Goal: Task Accomplishment & Management: Complete application form

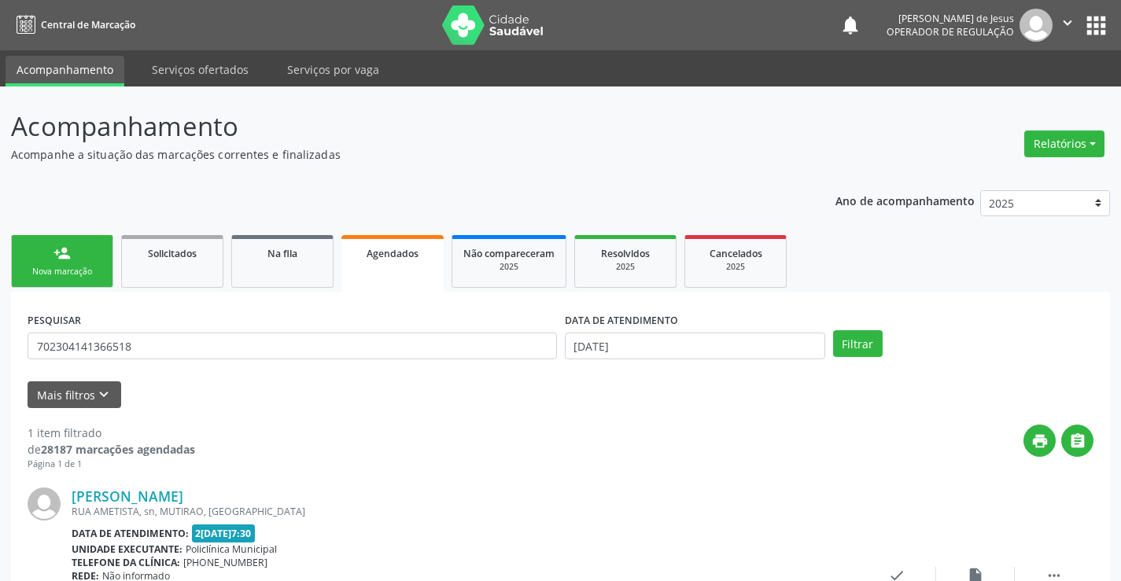
scroll to position [143, 0]
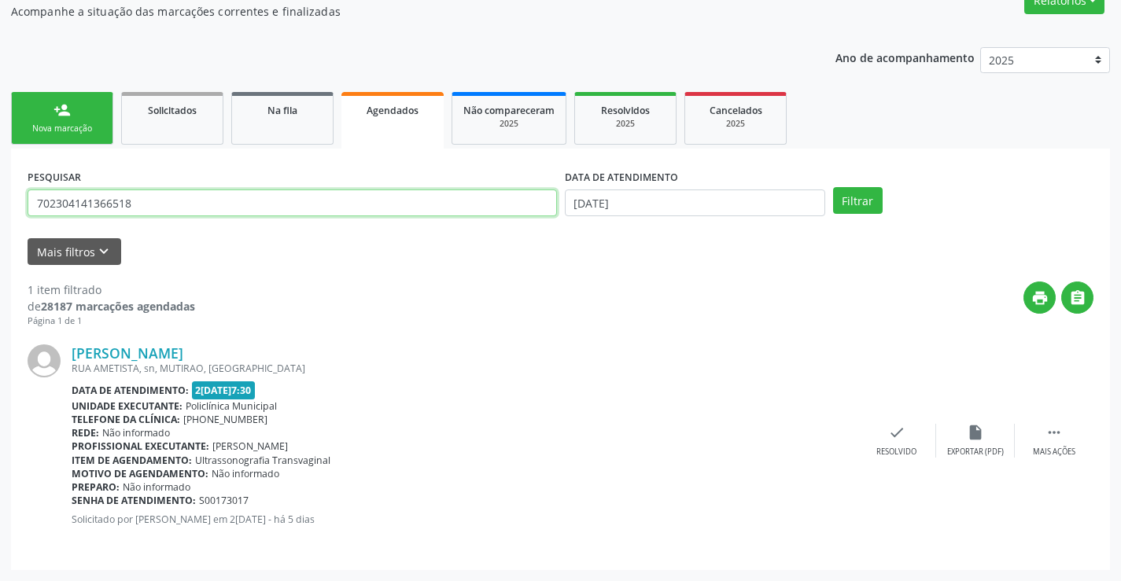
click at [242, 197] on input "702304141366518" at bounding box center [293, 203] width 530 height 27
type input "4"
type input "704005338928825"
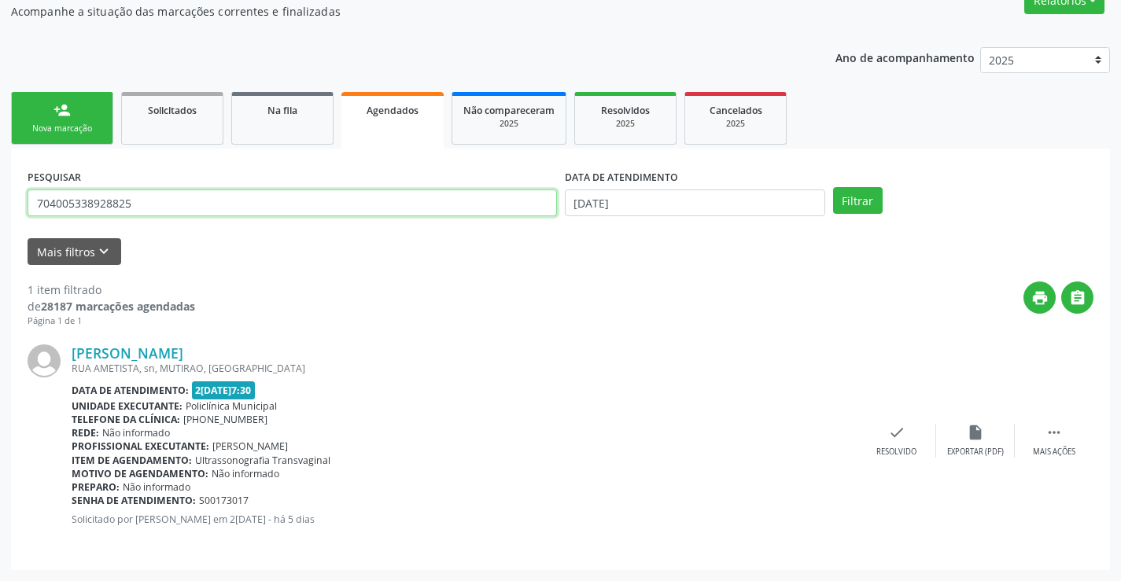
click at [833, 187] on button "Filtrar" at bounding box center [858, 200] width 50 height 27
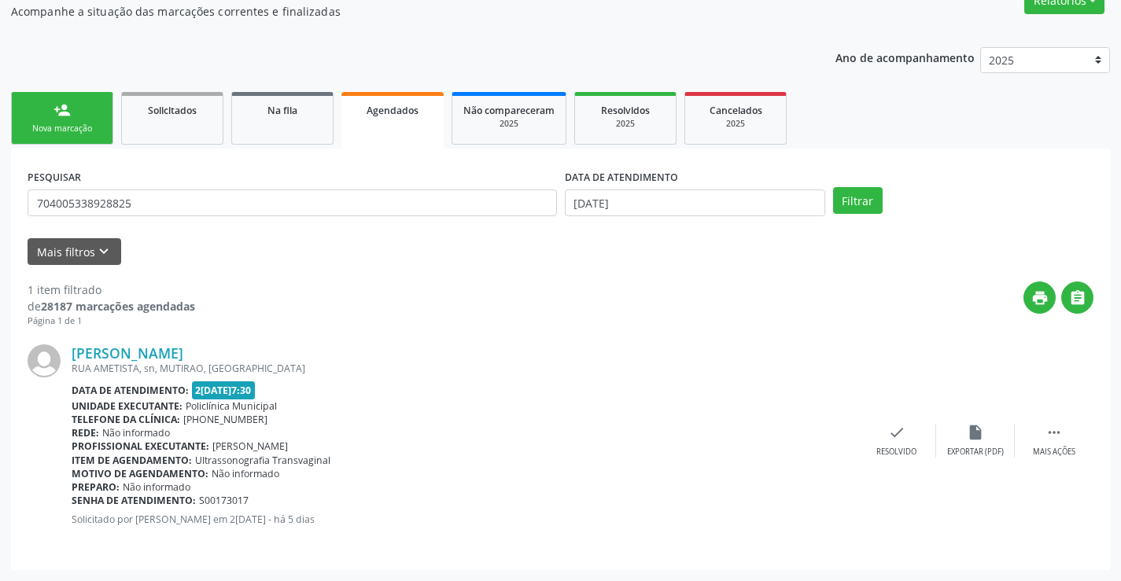
scroll to position [0, 0]
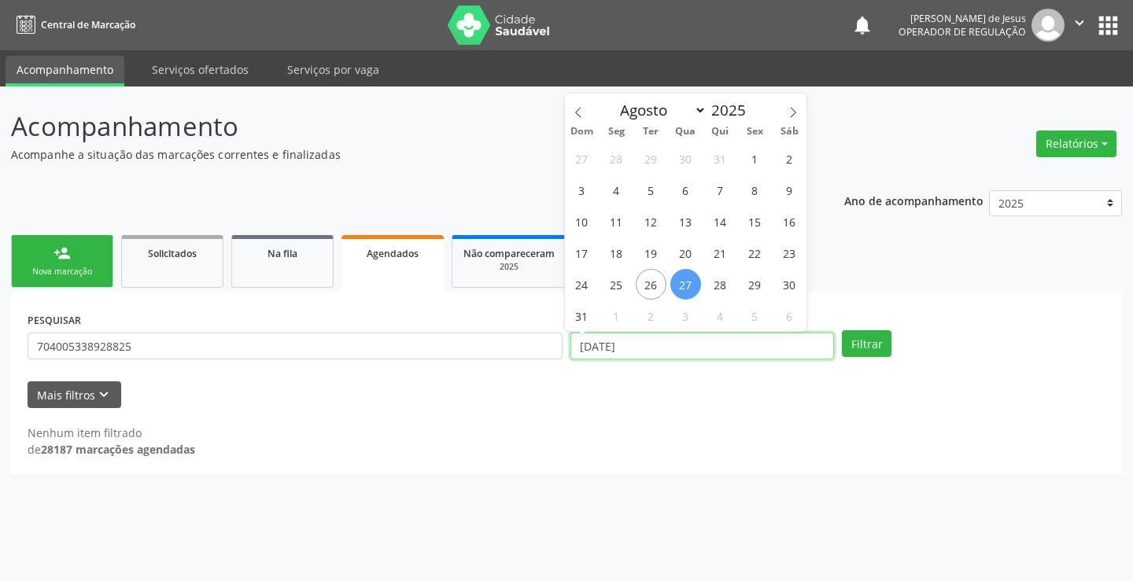
click at [592, 337] on input "[DATE]" at bounding box center [702, 346] width 264 height 27
click at [842, 330] on button "Filtrar" at bounding box center [867, 343] width 50 height 27
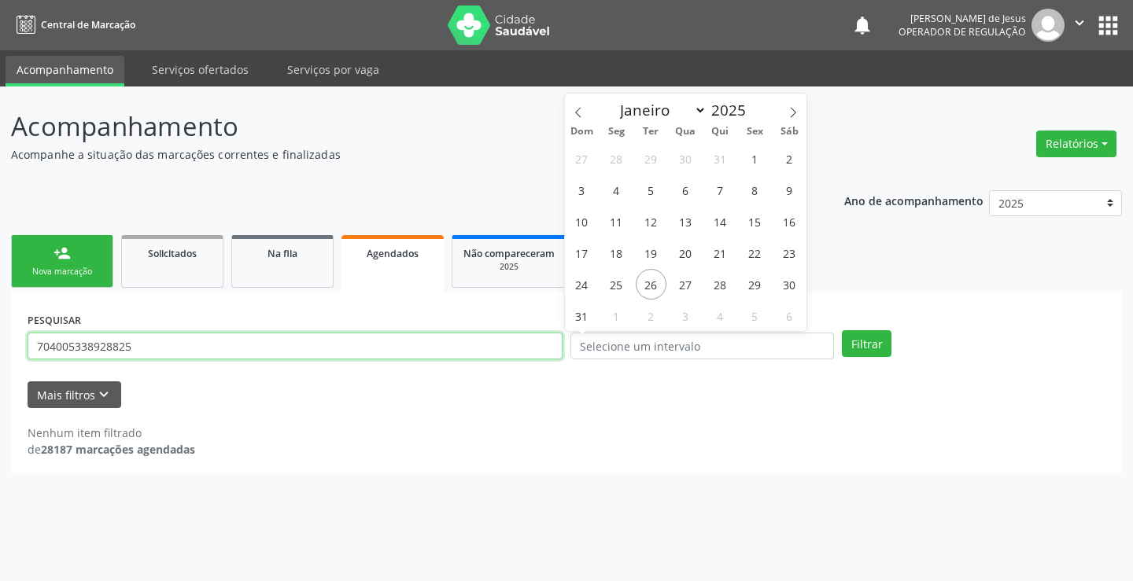
click at [363, 346] on input "704005338928825" at bounding box center [295, 346] width 535 height 27
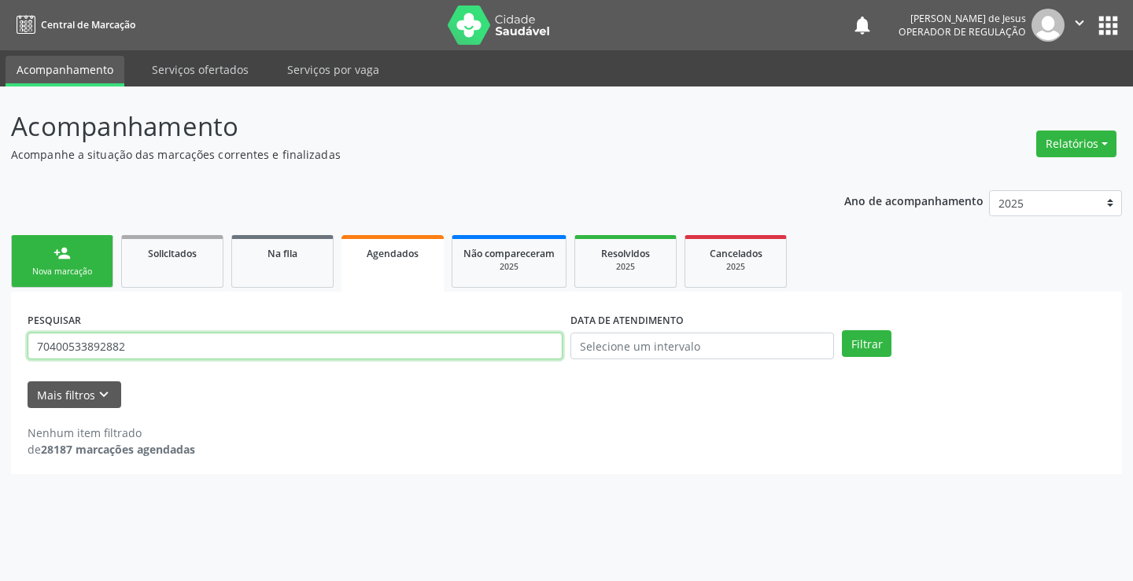
type input "704005338928825"
click at [842, 330] on button "Filtrar" at bounding box center [867, 343] width 50 height 27
click at [363, 346] on input "704005338928825" at bounding box center [295, 346] width 535 height 27
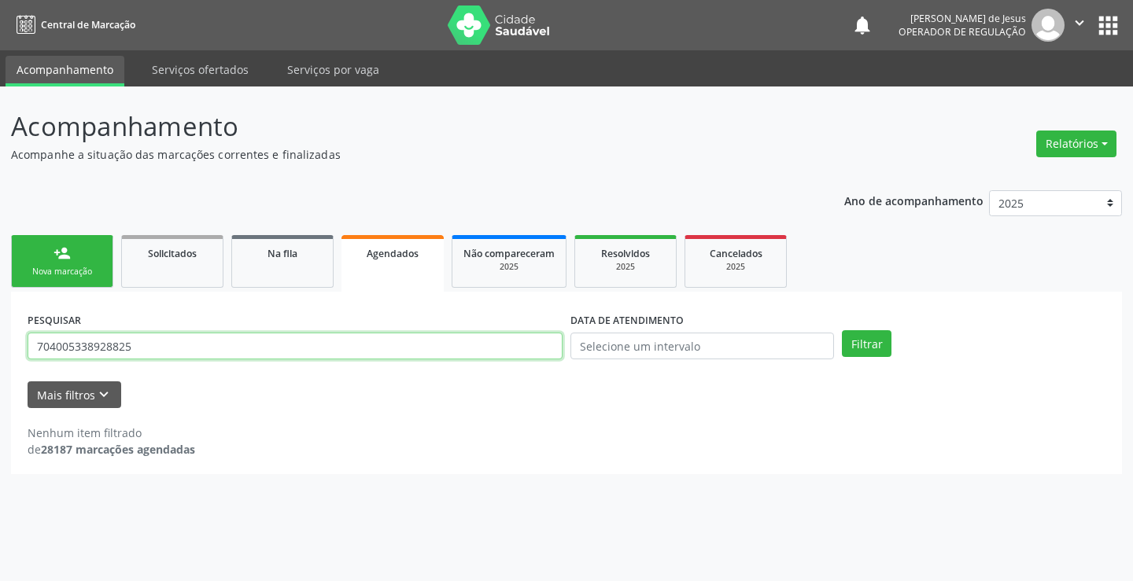
click at [363, 346] on input "704005338928825" at bounding box center [295, 346] width 535 height 27
click at [842, 330] on button "Filtrar" at bounding box center [867, 343] width 50 height 27
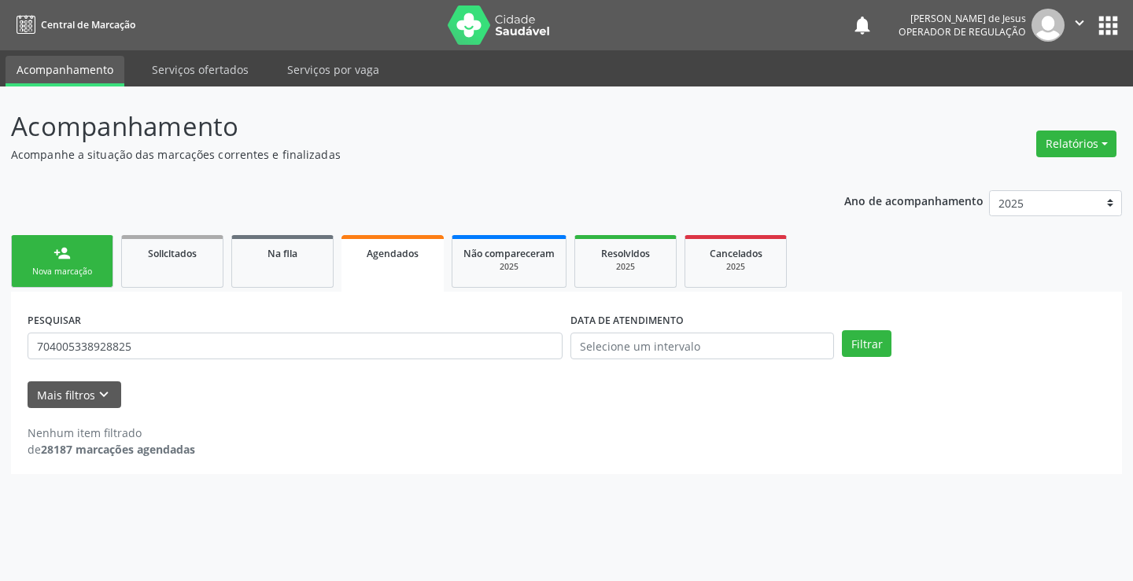
click at [55, 269] on div "Nova marcação" at bounding box center [62, 272] width 79 height 12
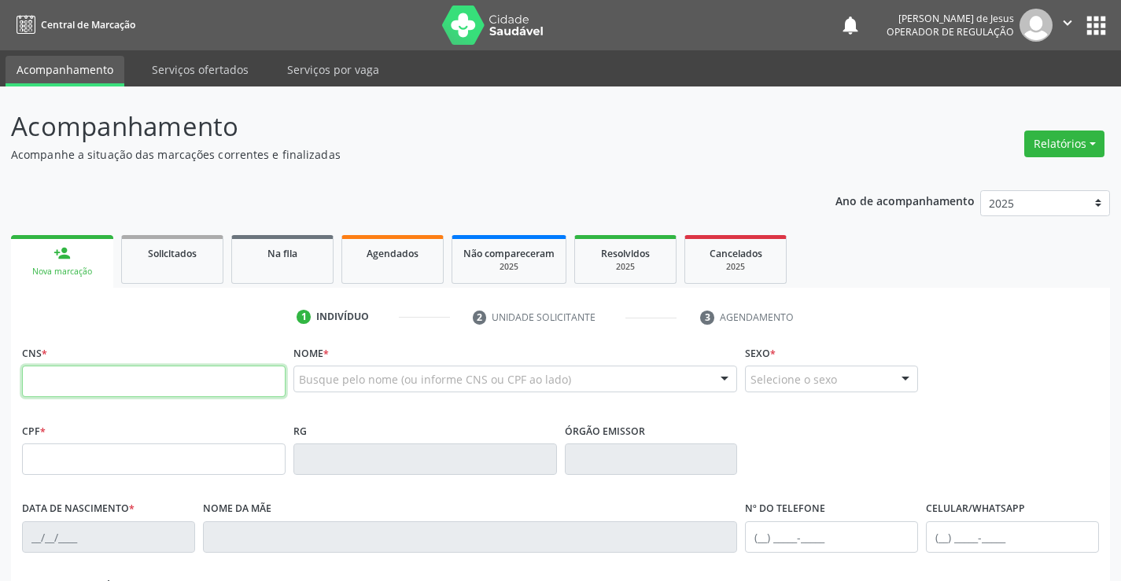
click at [36, 395] on input "text" at bounding box center [154, 381] width 264 height 31
type input "700 0031 0835 0700"
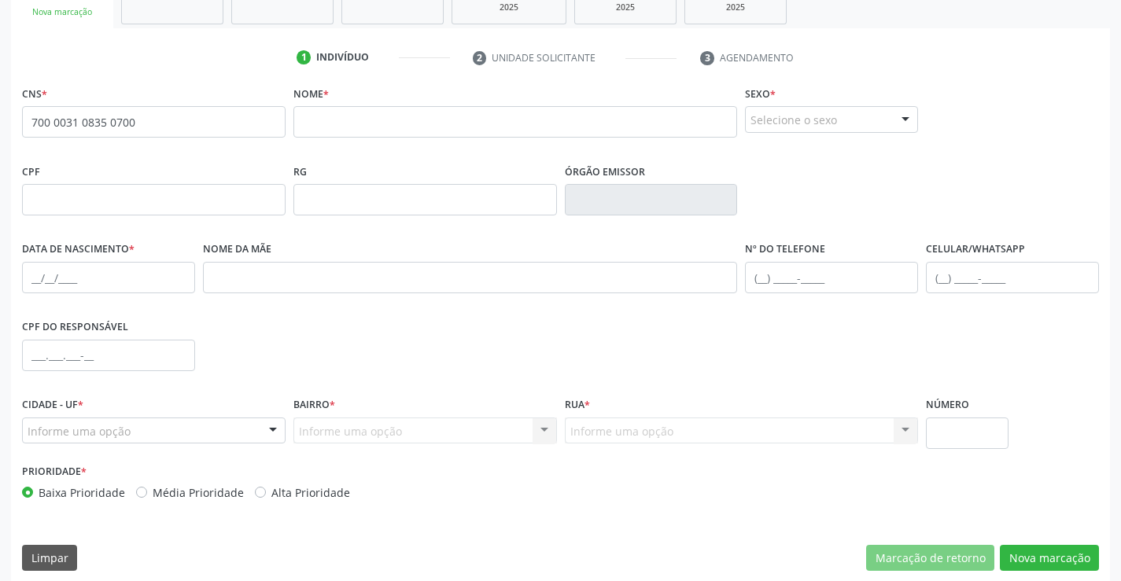
scroll to position [270, 0]
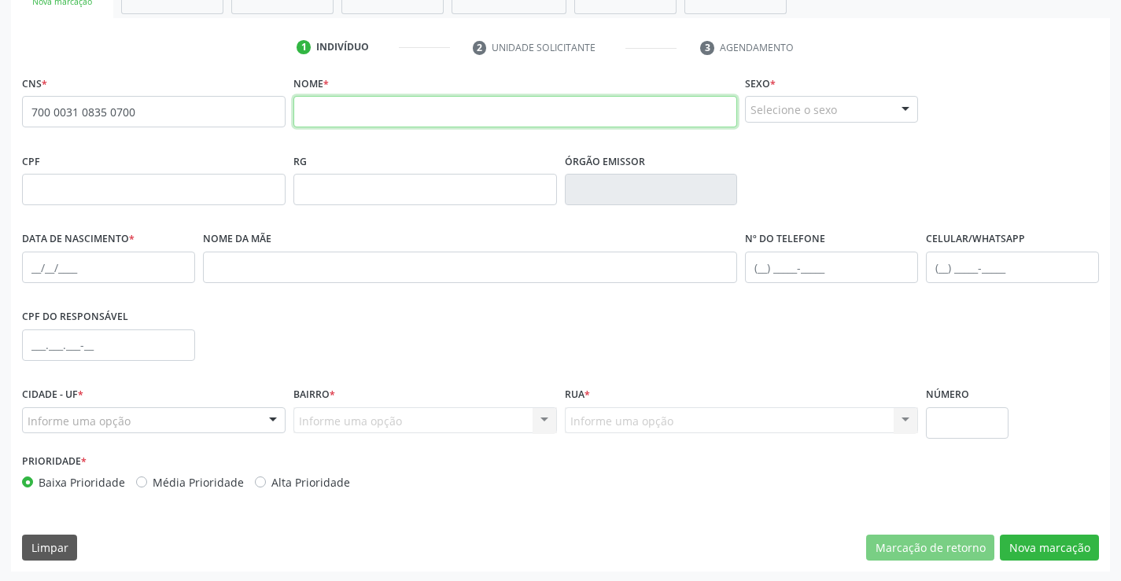
click at [311, 106] on input "text" at bounding box center [515, 111] width 445 height 31
type input "n"
type input "e"
type input "[PERSON_NAME]"
drag, startPoint x: 301, startPoint y: 111, endPoint x: 482, endPoint y: 137, distance: 182.0
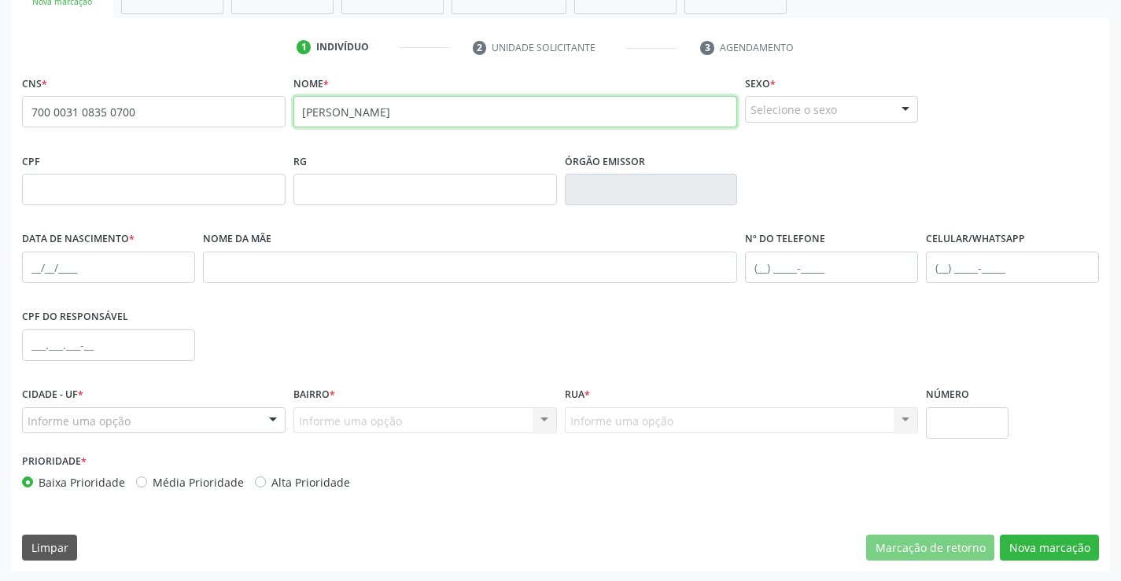
click at [482, 137] on fieldset "Nome * [PERSON_NAME]" at bounding box center [515, 105] width 445 height 67
type input "[PERSON_NAME]"
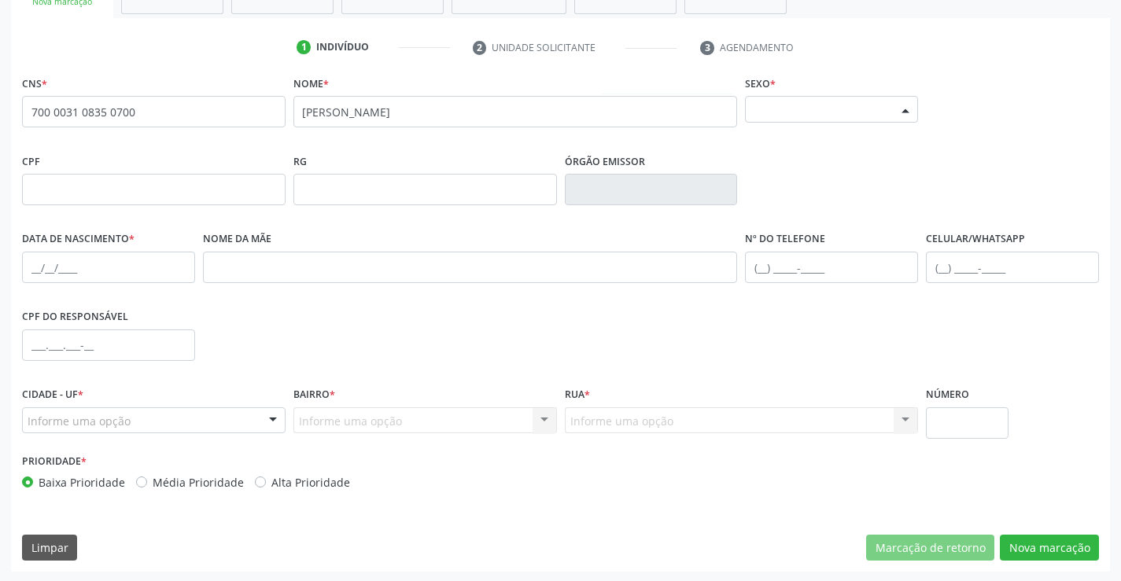
click at [905, 113] on div at bounding box center [906, 110] width 24 height 27
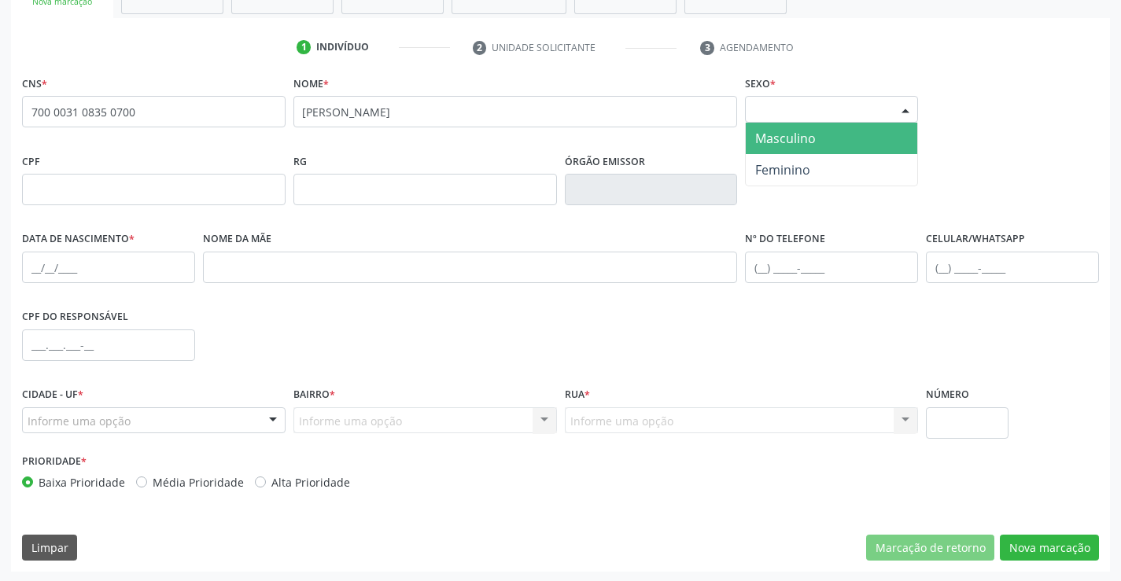
click at [791, 138] on span "Masculino" at bounding box center [785, 138] width 61 height 17
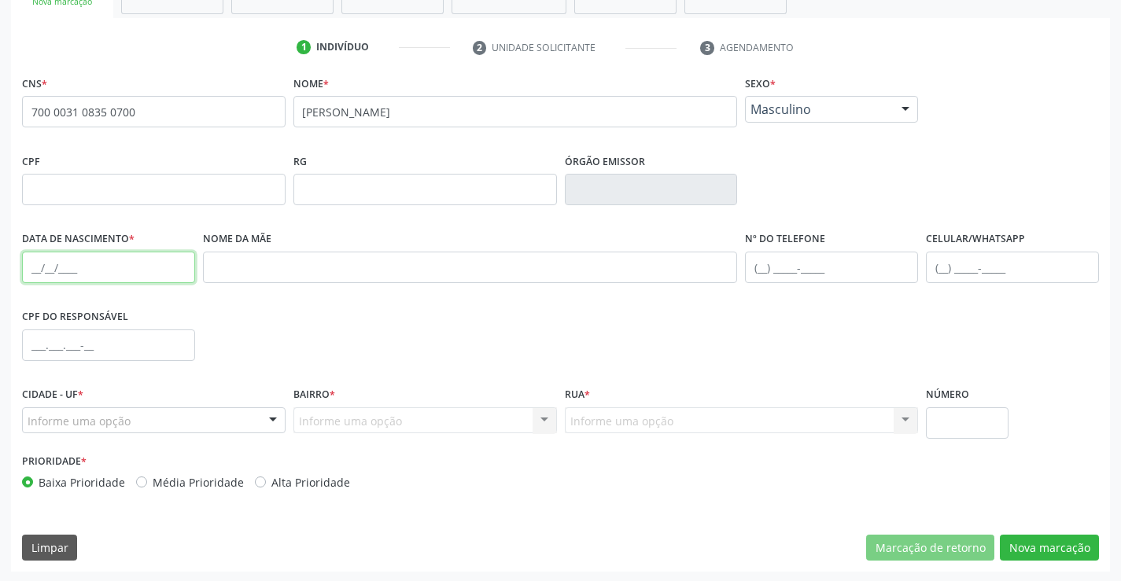
click at [35, 271] on input "text" at bounding box center [108, 267] width 173 height 31
type input "[DATE]"
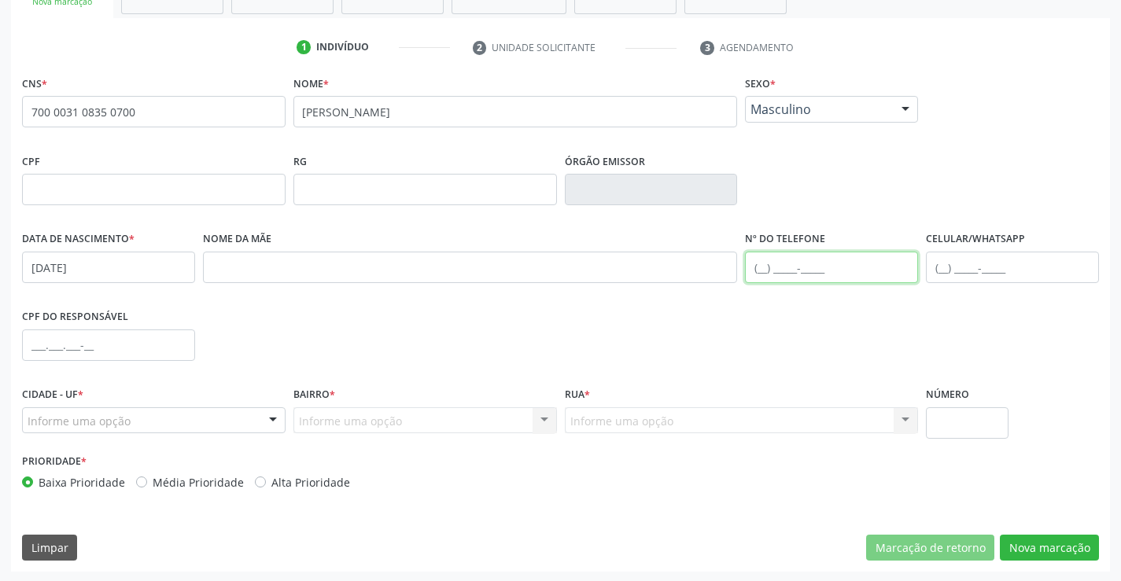
click at [759, 271] on input "text" at bounding box center [831, 267] width 173 height 31
click at [941, 267] on input "text" at bounding box center [1012, 267] width 173 height 31
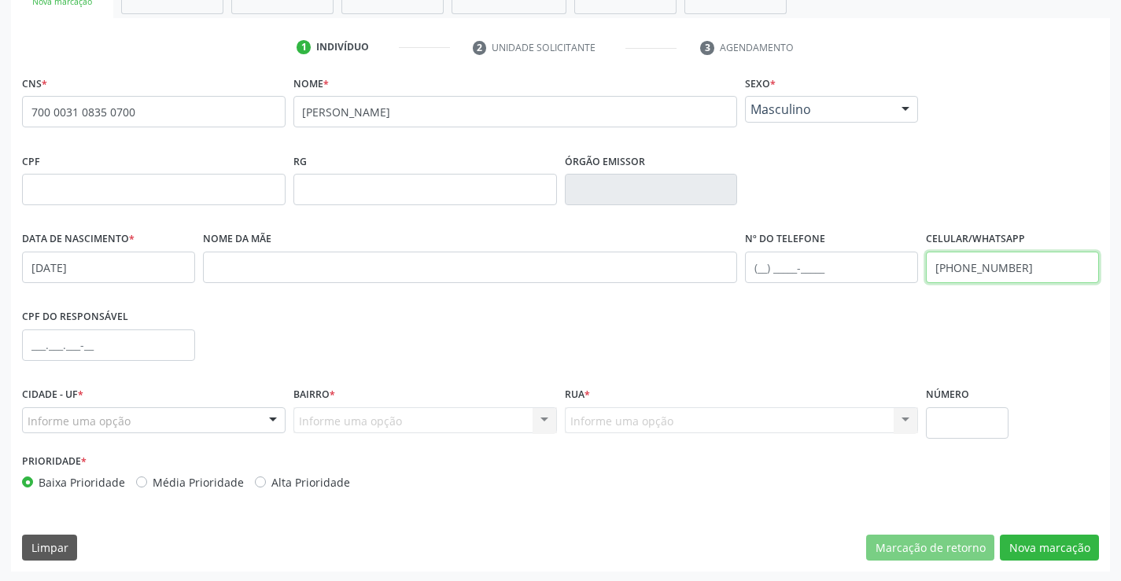
scroll to position [271, 0]
type input "[PHONE_NUMBER]"
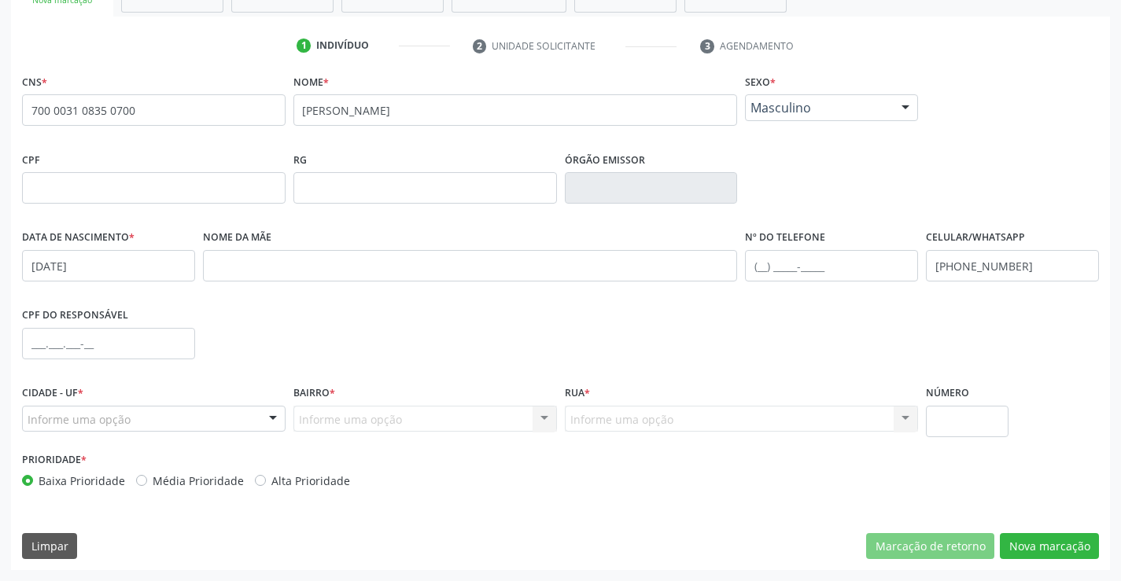
click at [272, 418] on div at bounding box center [273, 420] width 24 height 27
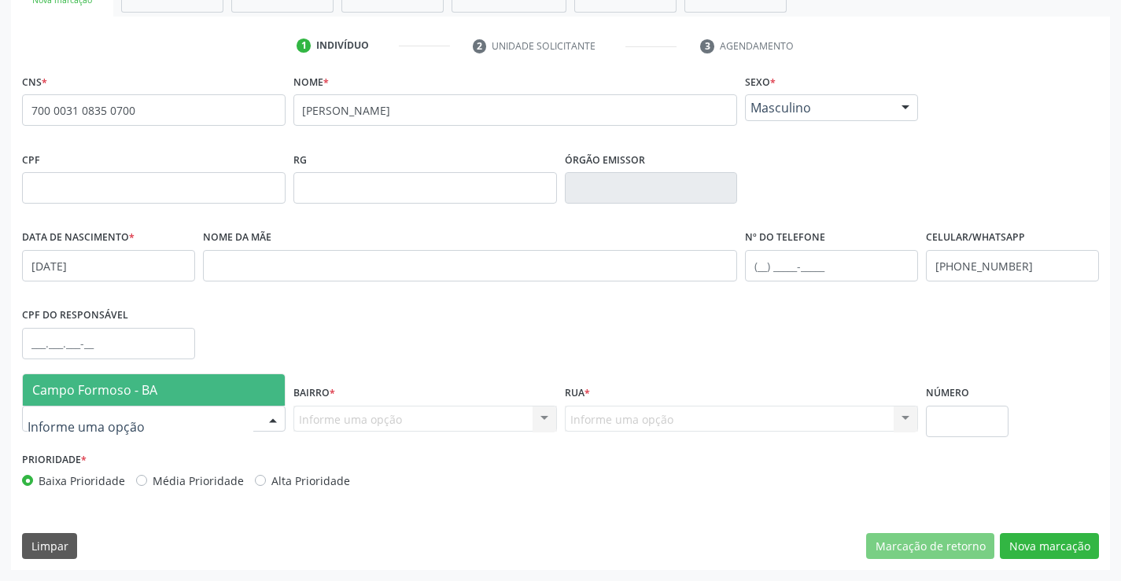
click at [163, 392] on span "Campo Formoso - BA" at bounding box center [154, 390] width 262 height 31
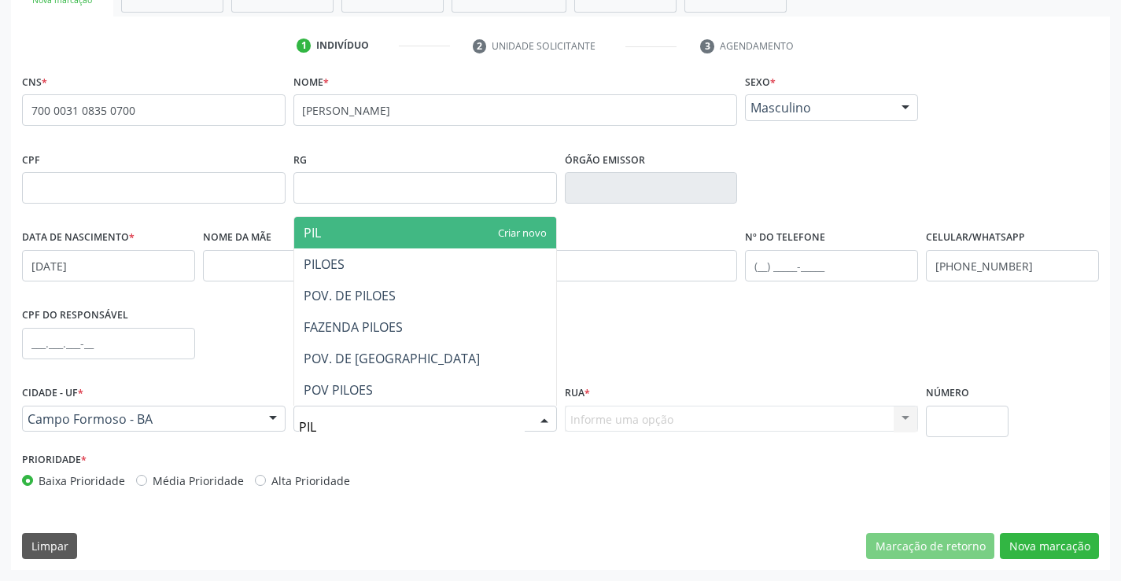
type input "PILO"
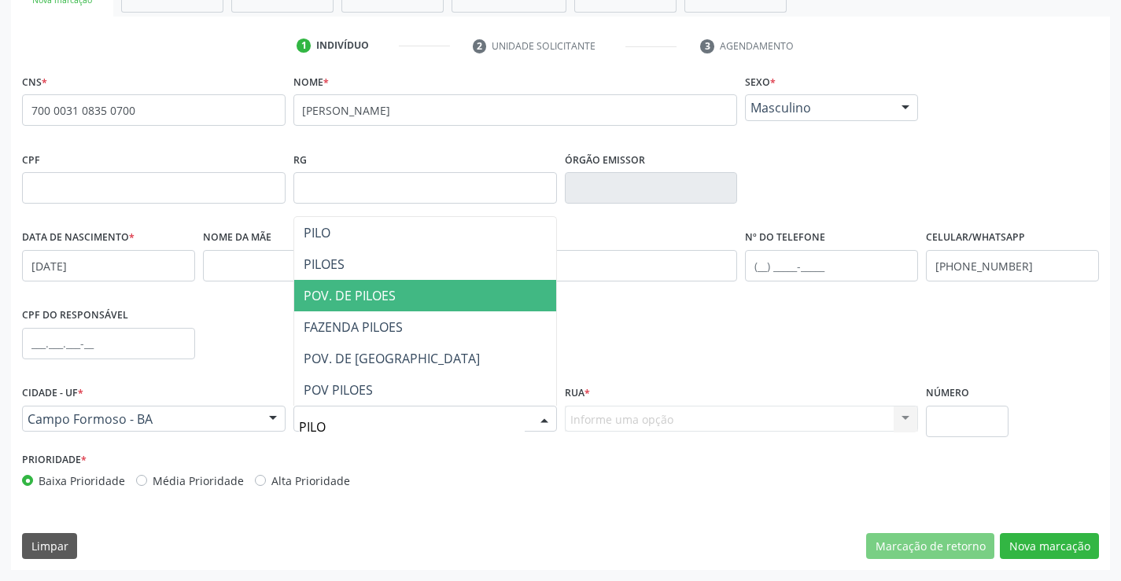
click at [351, 296] on span "POV. DE PILOES" at bounding box center [350, 295] width 92 height 17
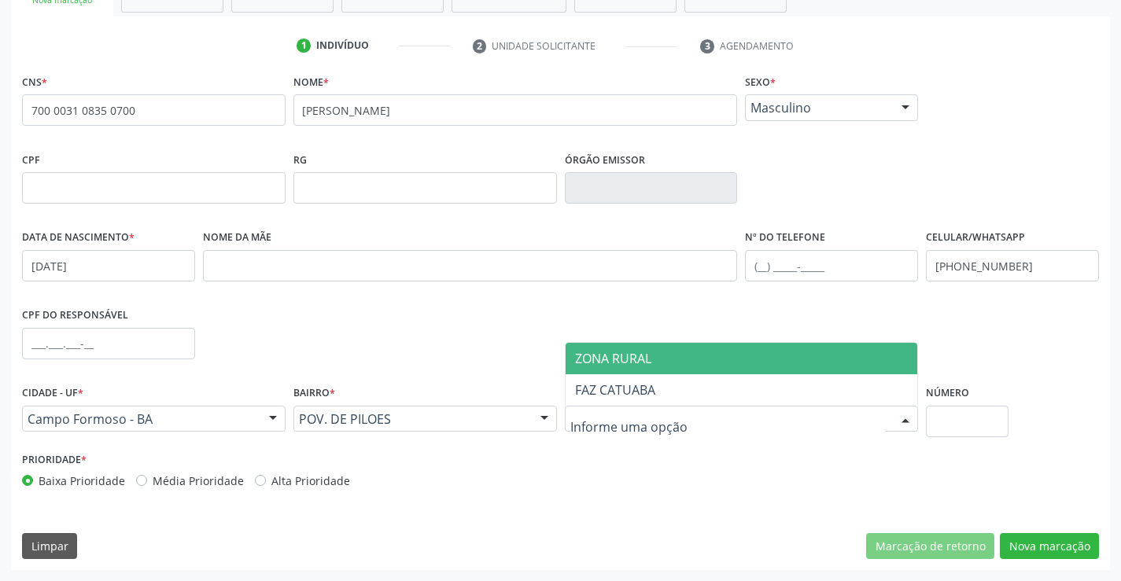
click at [652, 354] on span "ZONA RURAL" at bounding box center [742, 358] width 352 height 31
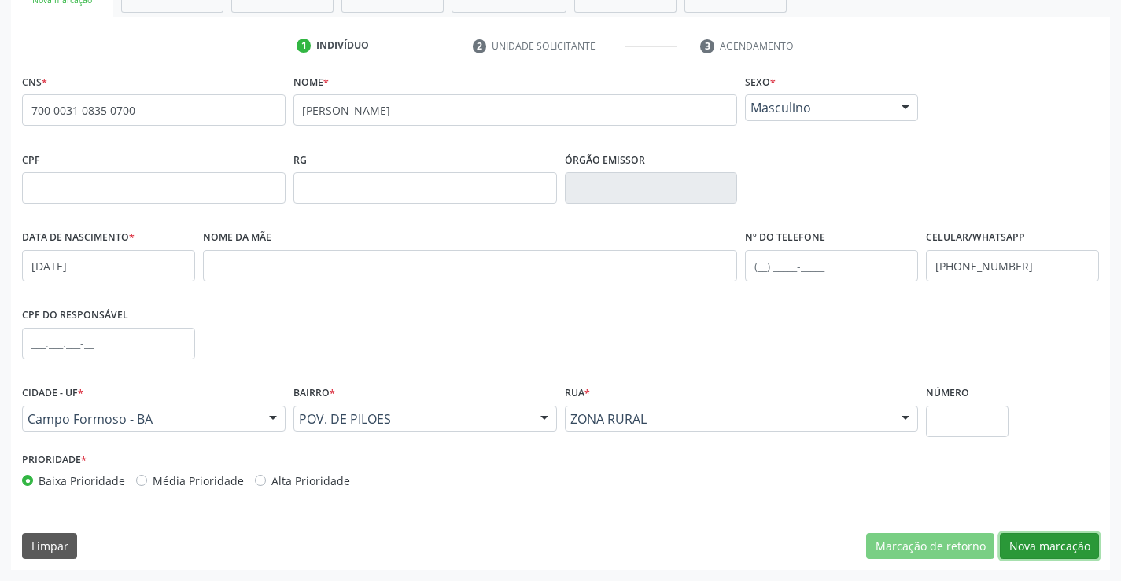
click at [1056, 548] on button "Nova marcação" at bounding box center [1049, 546] width 99 height 27
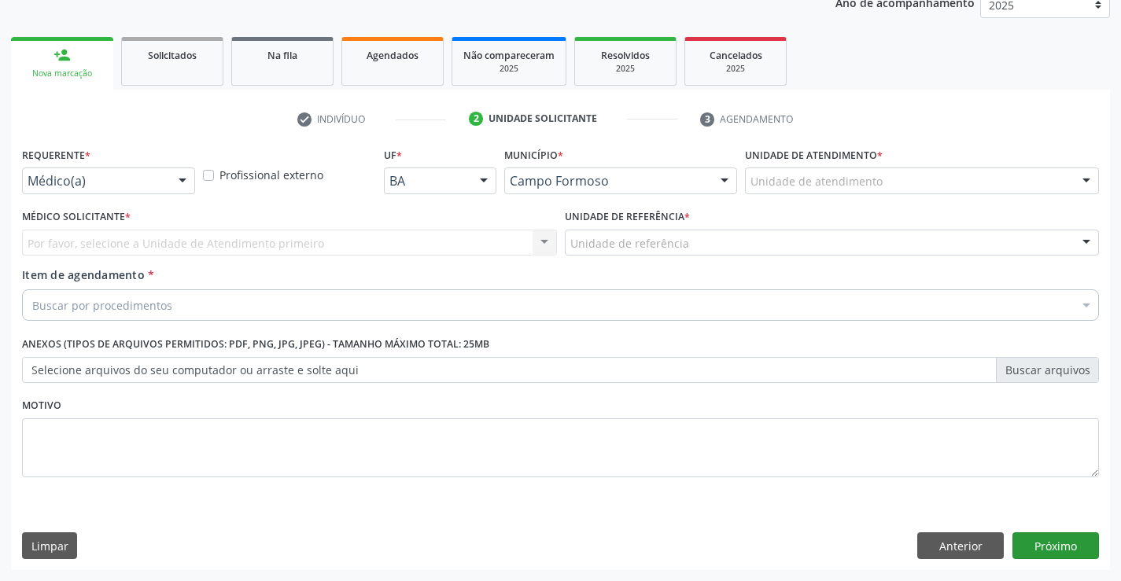
scroll to position [198, 0]
click at [183, 182] on div at bounding box center [183, 181] width 24 height 27
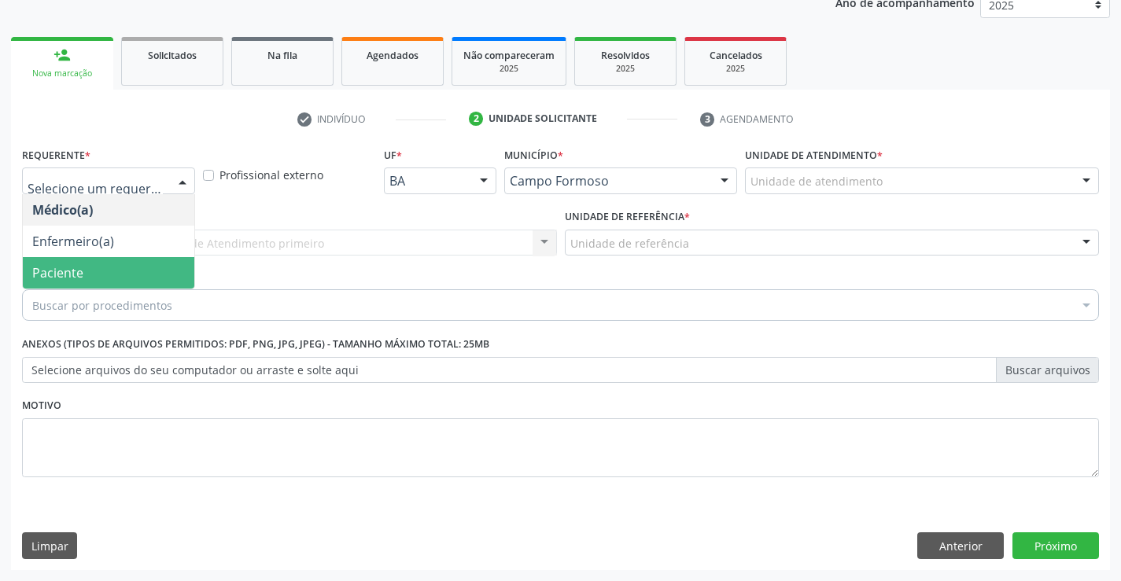
click at [99, 279] on span "Paciente" at bounding box center [109, 272] width 172 height 31
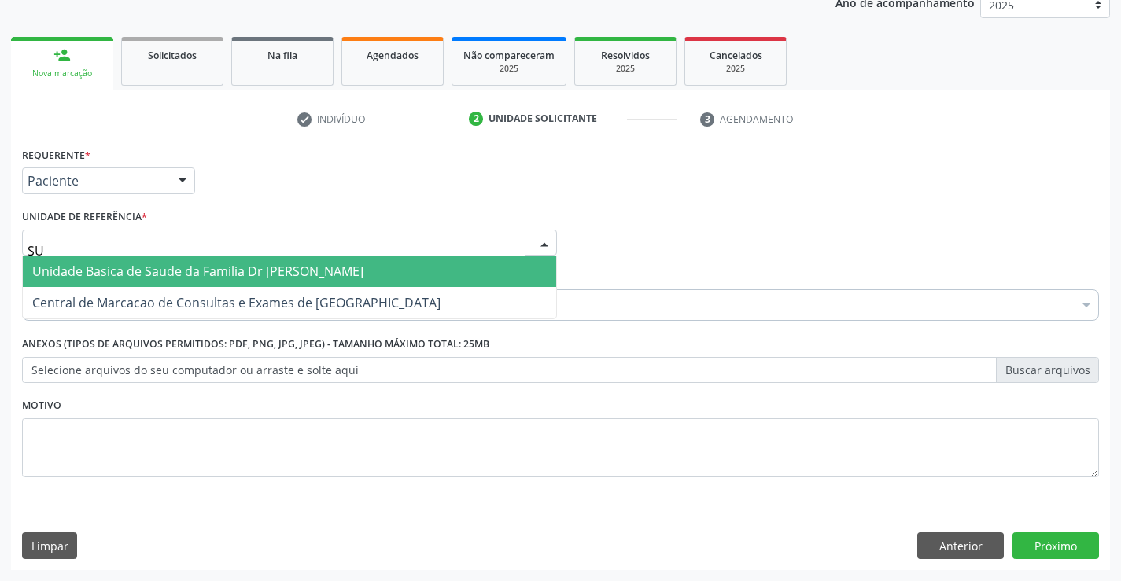
type input "SUD"
click at [117, 268] on span "Unidade Basica de Saude da Familia Dr [PERSON_NAME]" at bounding box center [197, 271] width 331 height 17
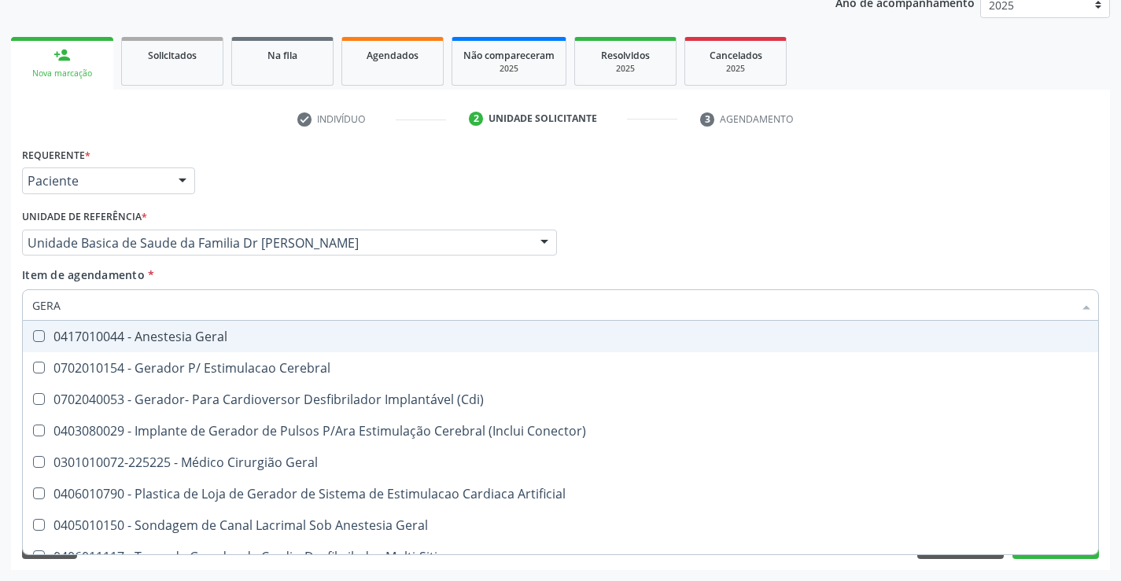
type input "GERAL"
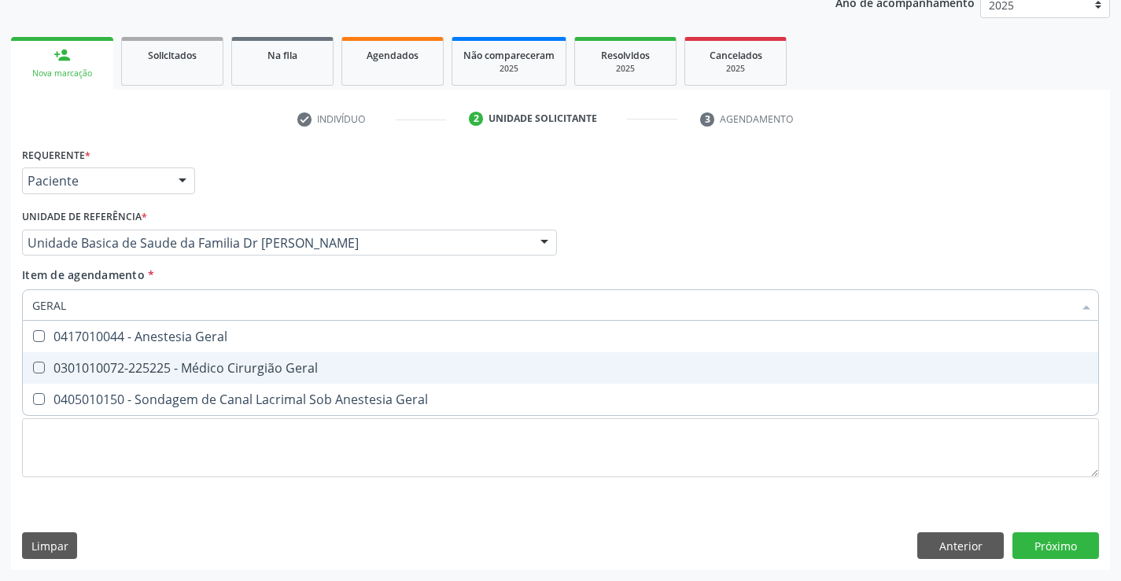
click at [202, 371] on div "0301010072-225225 - Médico Cirurgião Geral" at bounding box center [560, 368] width 1057 height 13
checkbox Geral "true"
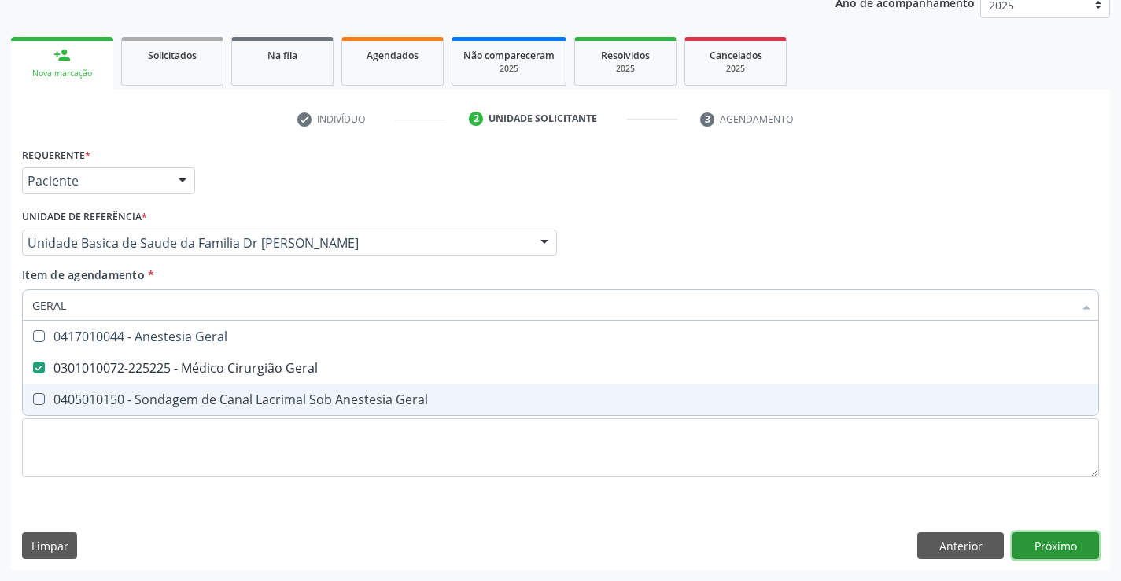
click at [1043, 544] on div "Requerente * Paciente Médico(a) Enfermeiro(a) Paciente Nenhum resultado encontr…" at bounding box center [560, 356] width 1099 height 427
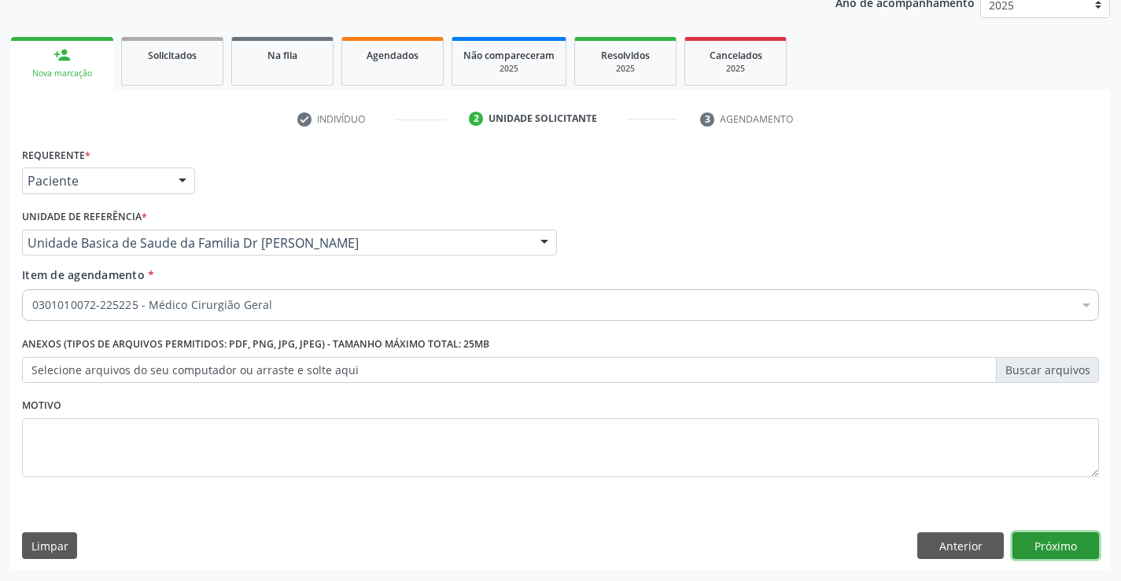
click at [1044, 540] on button "Próximo" at bounding box center [1056, 546] width 87 height 27
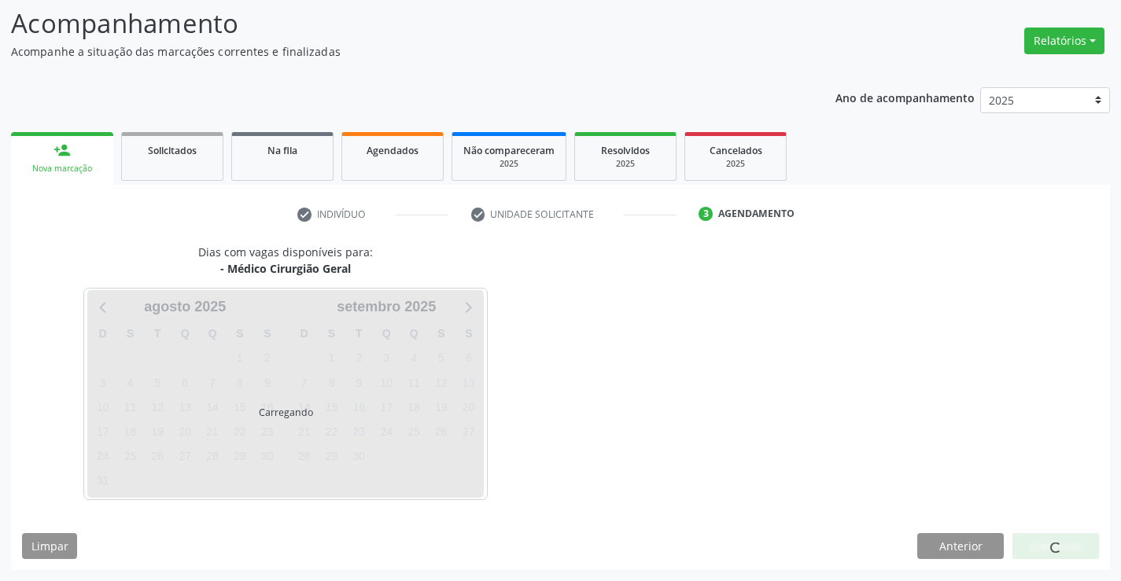
scroll to position [103, 0]
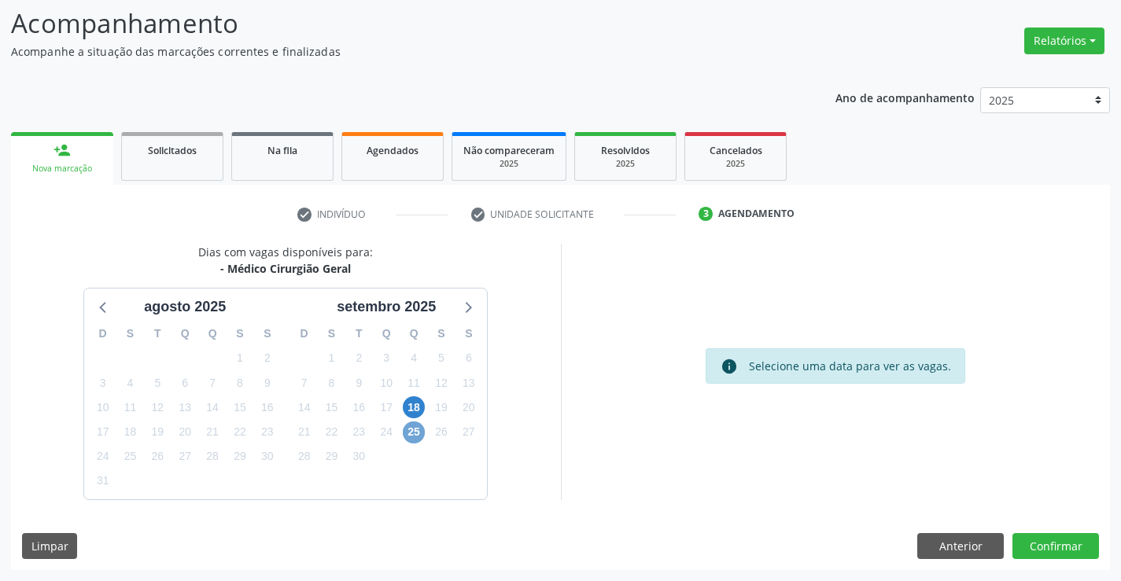
click at [411, 431] on span "25" at bounding box center [414, 433] width 22 height 22
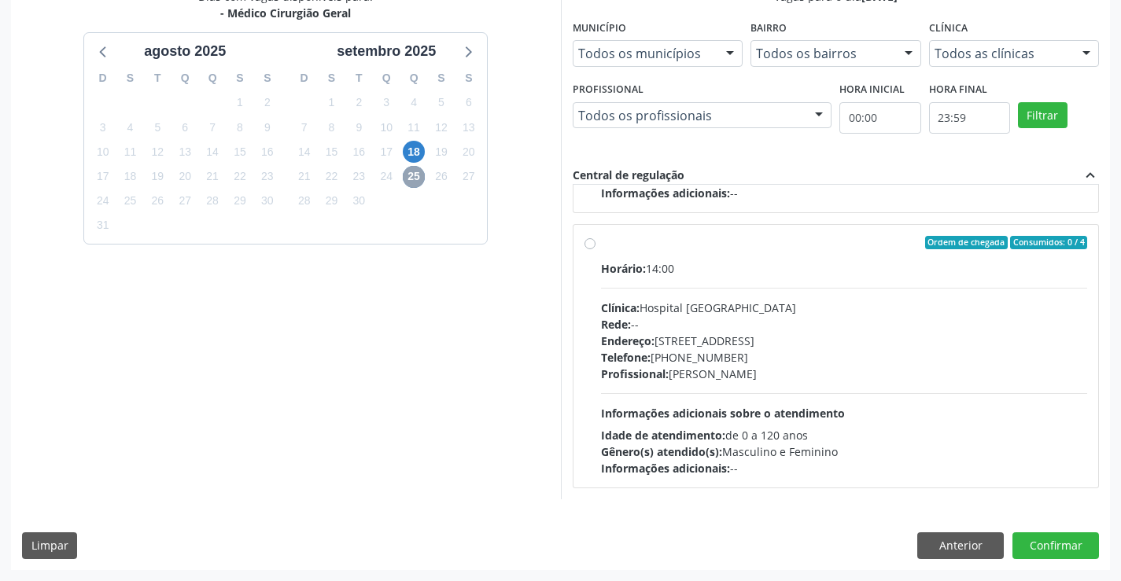
scroll to position [223, 0]
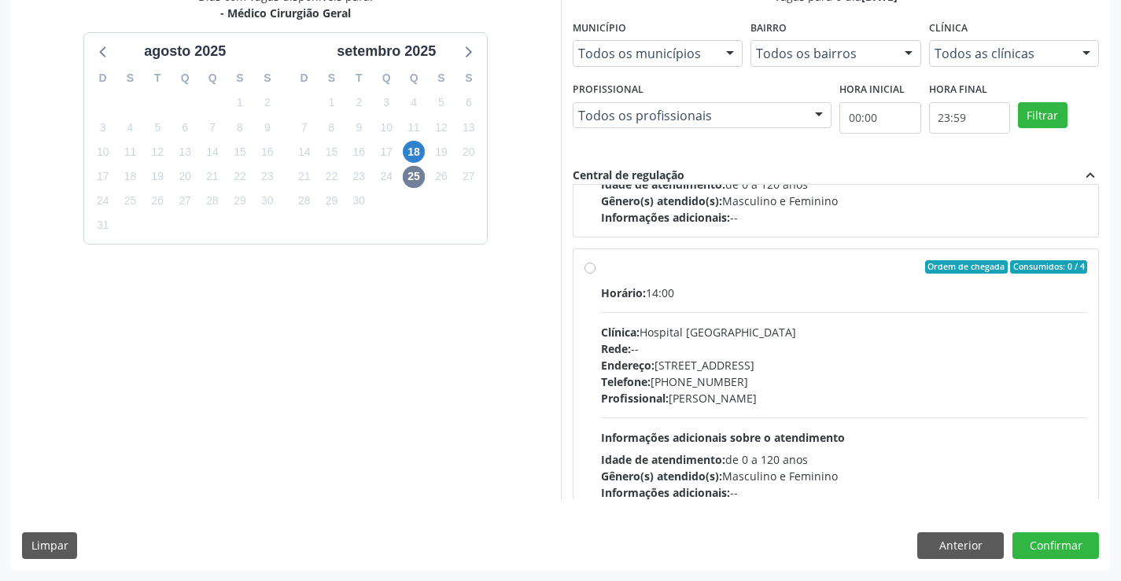
click at [601, 270] on label "Ordem de chegada Consumidos: 0 / 4 Horário: 14:00 Clínica: Hospital [GEOGRAPHIC…" at bounding box center [844, 381] width 487 height 242
click at [589, 270] on input "Ordem de chegada Consumidos: 0 / 4 Horário: 14:00 Clínica: Hospital [GEOGRAPHIC…" at bounding box center [590, 267] width 11 height 14
radio input "true"
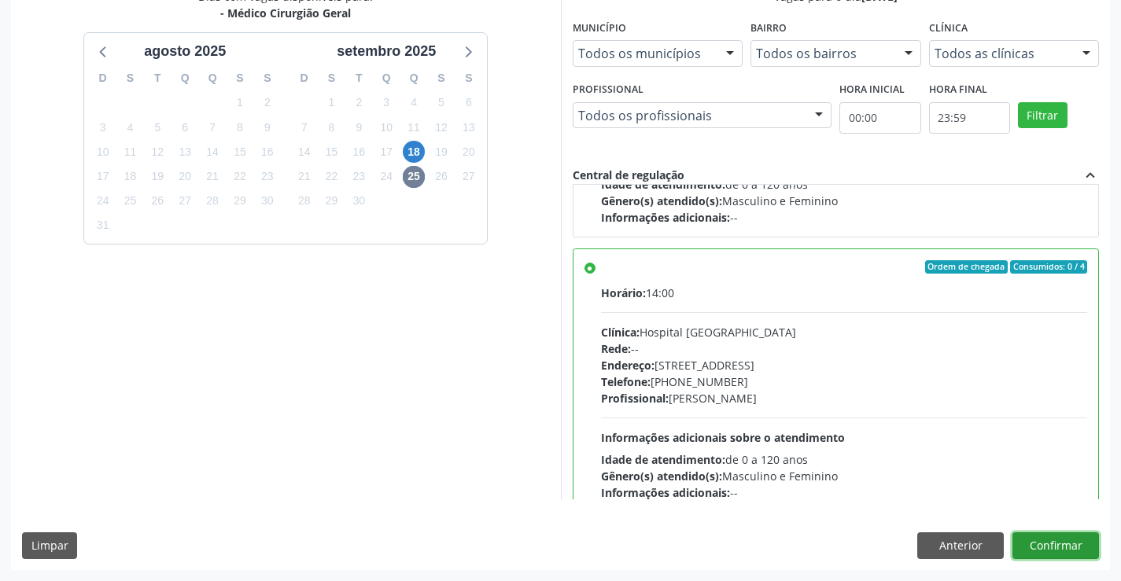
click at [1030, 537] on button "Confirmar" at bounding box center [1056, 546] width 87 height 27
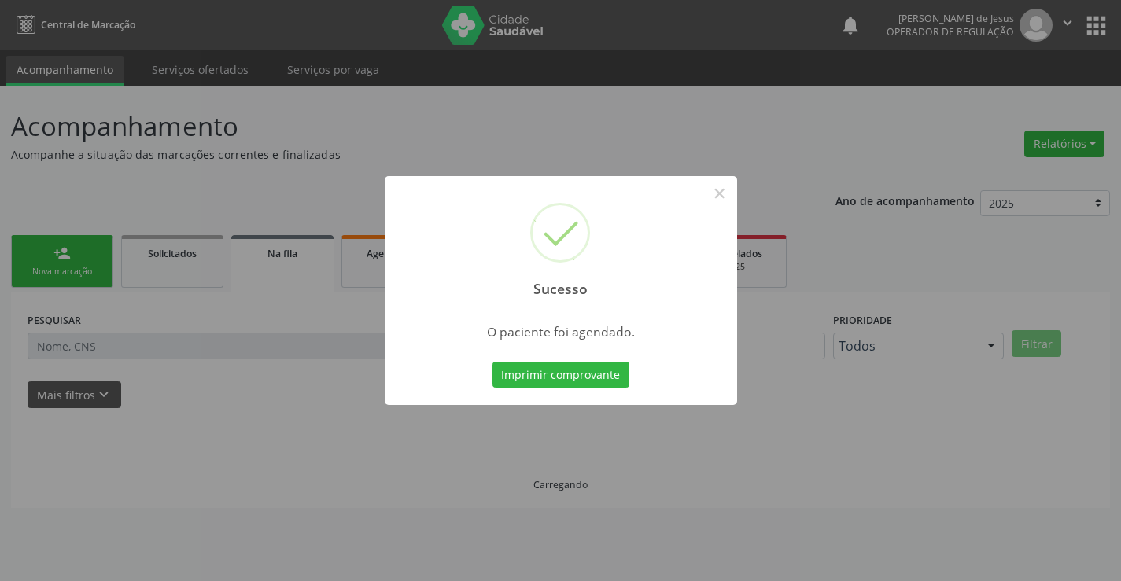
scroll to position [0, 0]
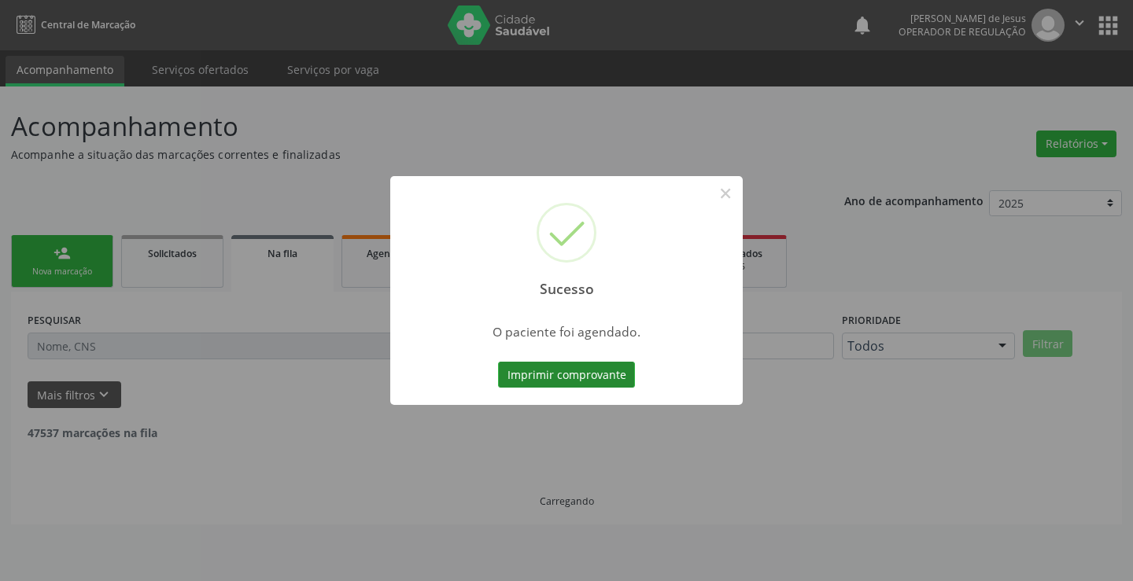
click at [569, 374] on button "Imprimir comprovante" at bounding box center [566, 375] width 137 height 27
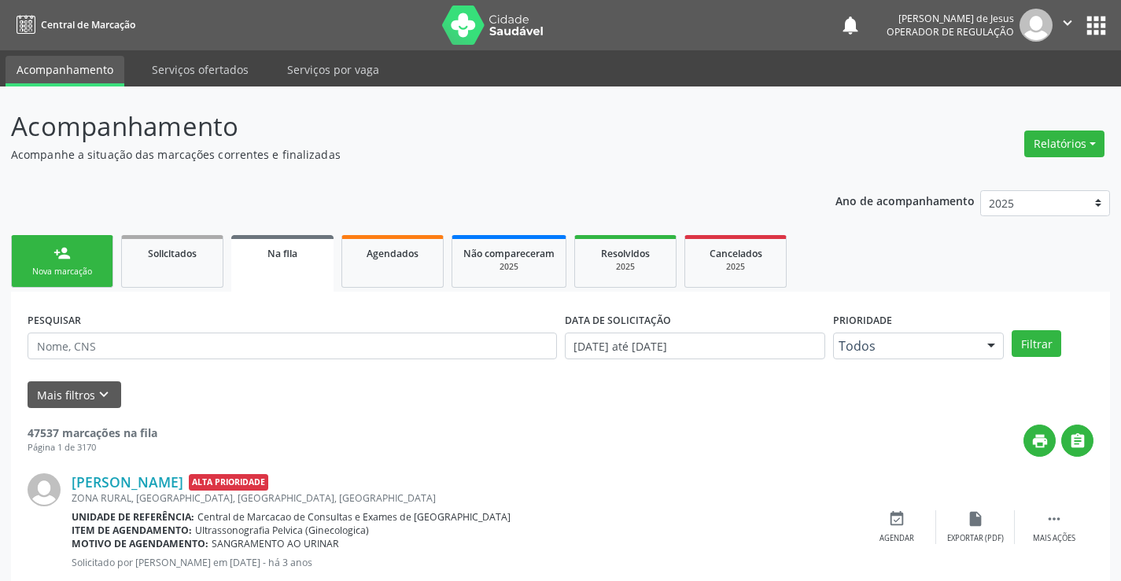
click at [76, 271] on div "Nova marcação" at bounding box center [62, 272] width 79 height 12
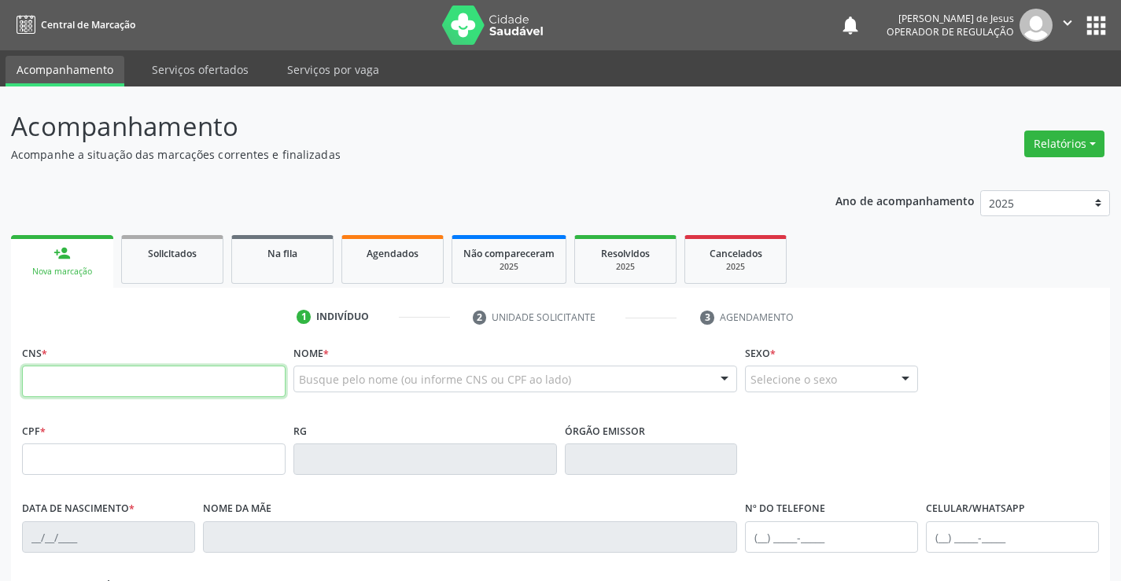
click at [61, 380] on input "text" at bounding box center [154, 381] width 264 height 31
type input "702 8036 1083 7067"
type input "2277987590"
type input "[DATE]"
type input "[PHONE_NUMBER]"
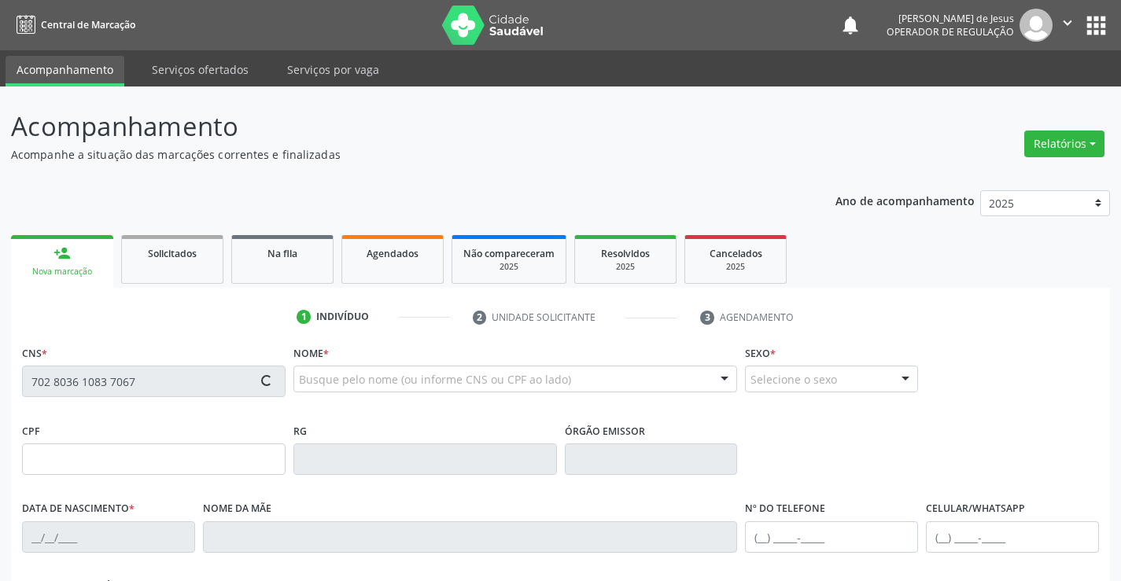
type input "[PHONE_NUMBER]"
type input "108.349.775-83"
type input "51"
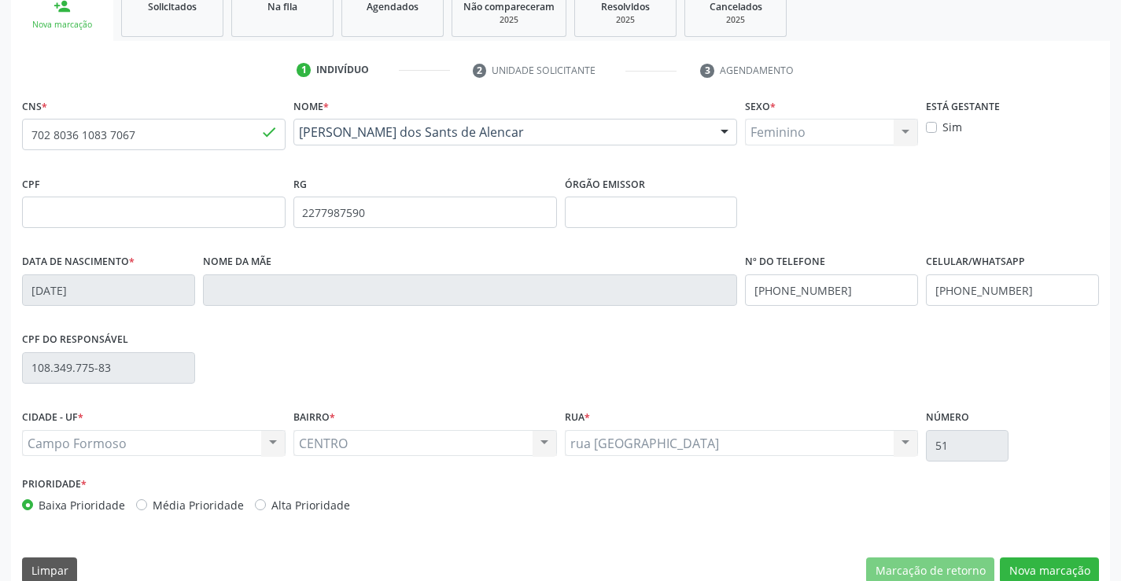
scroll to position [271, 0]
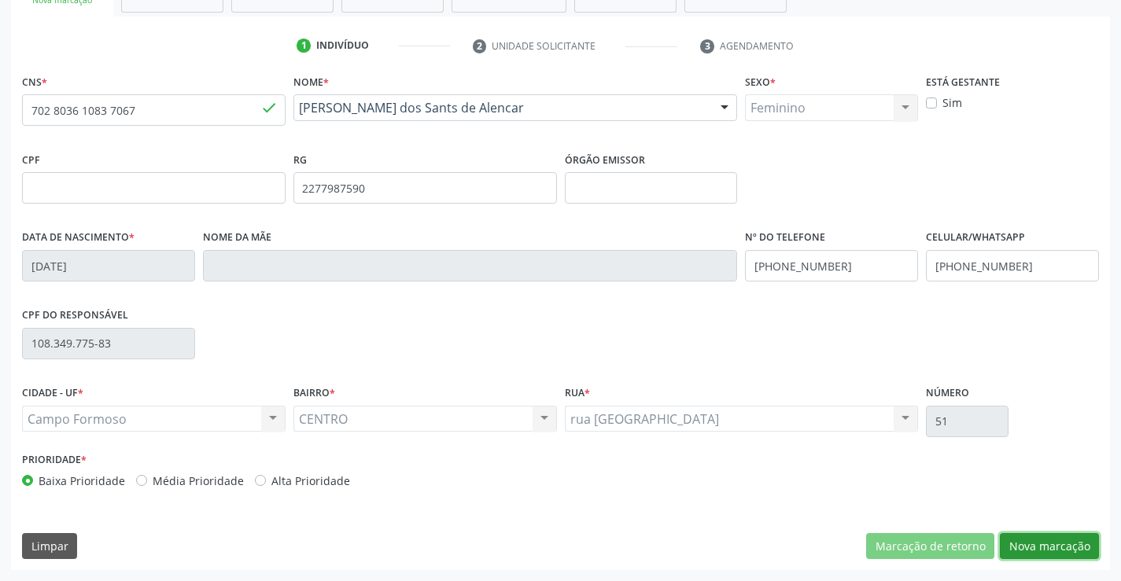
click at [1035, 541] on button "Nova marcação" at bounding box center [1049, 546] width 99 height 27
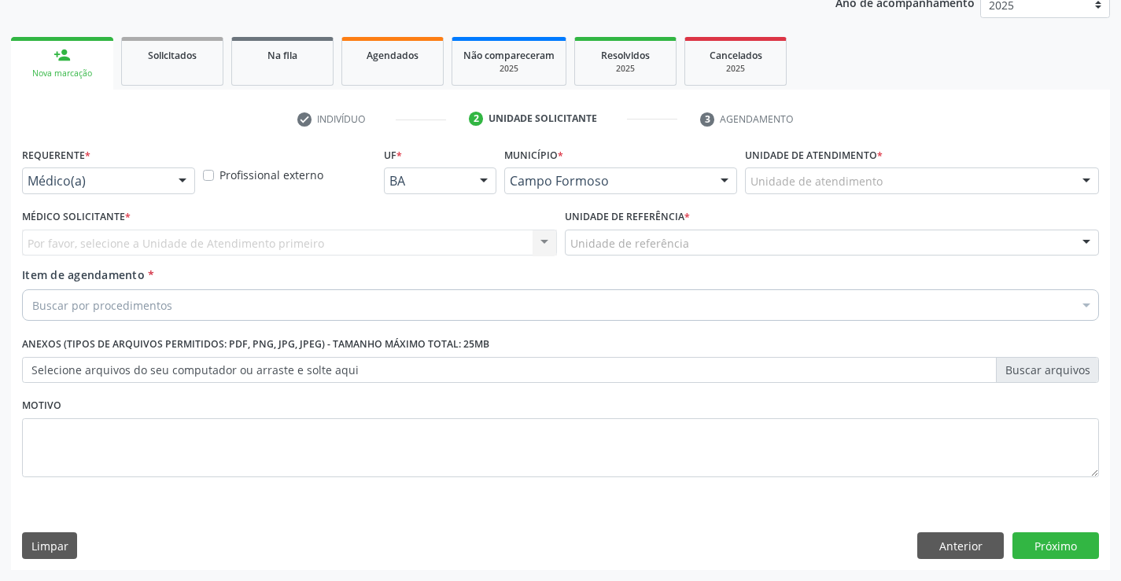
scroll to position [198, 0]
click at [187, 183] on div at bounding box center [183, 181] width 24 height 27
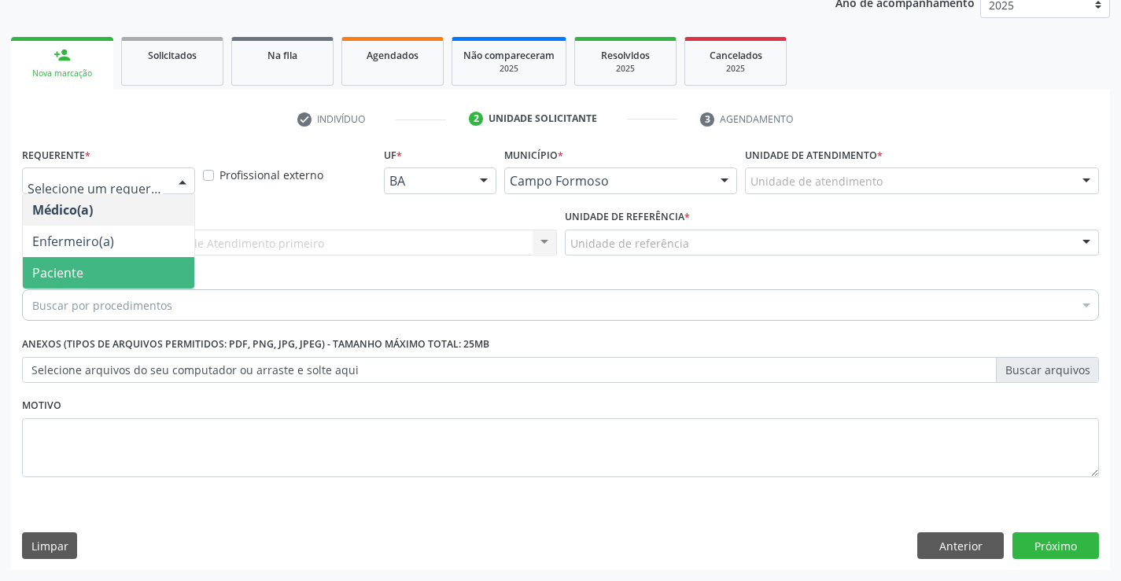
click at [101, 263] on span "Paciente" at bounding box center [109, 272] width 172 height 31
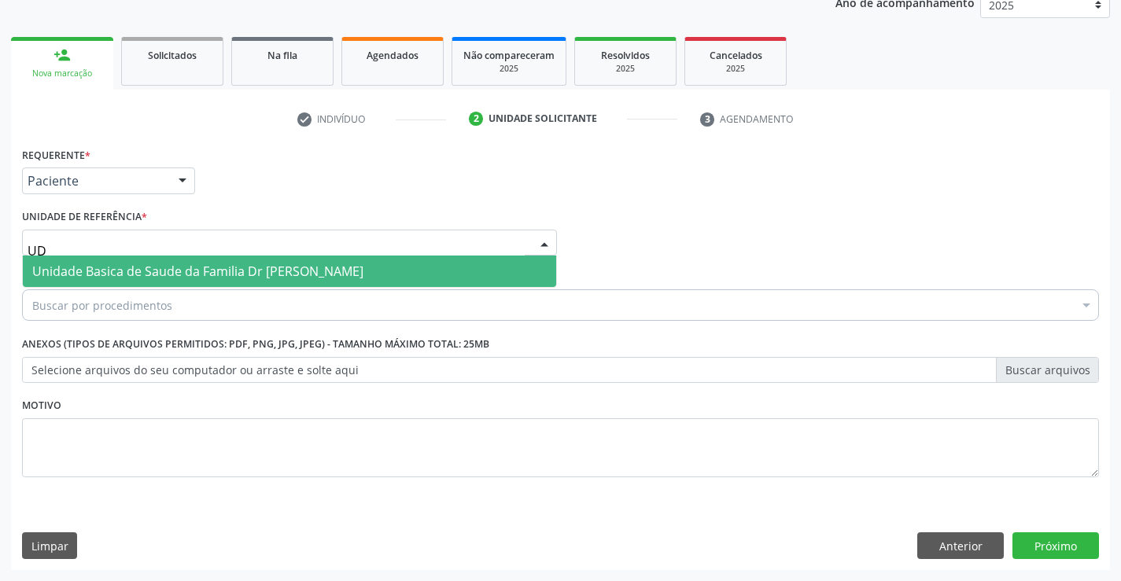
type input "D"
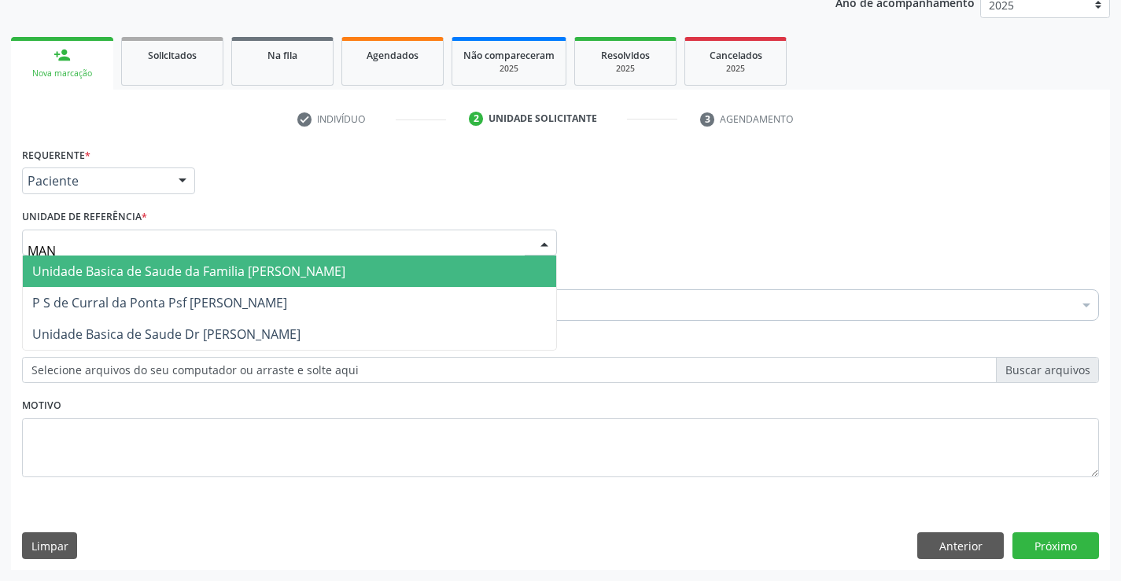
type input "MANI"
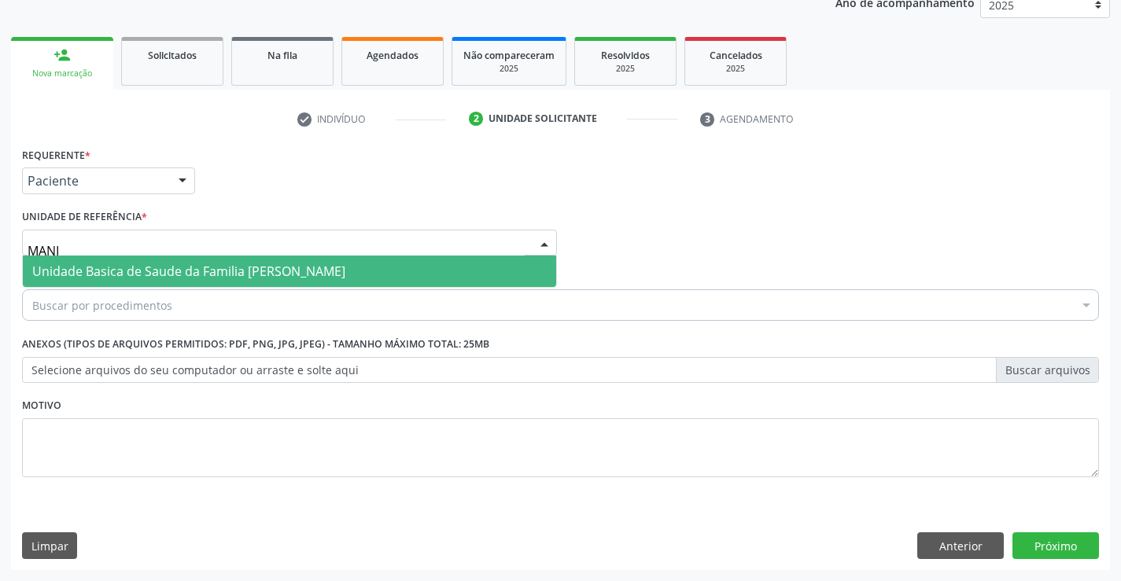
click at [126, 269] on span "Unidade Basica de Saude da Familia [PERSON_NAME]" at bounding box center [188, 271] width 313 height 17
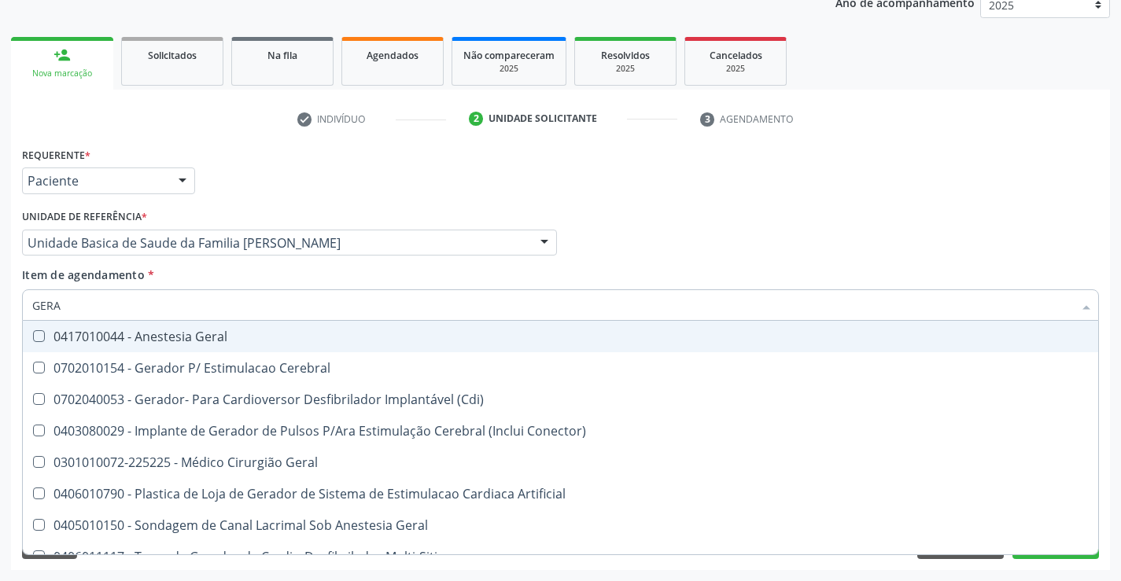
type input "GERAL"
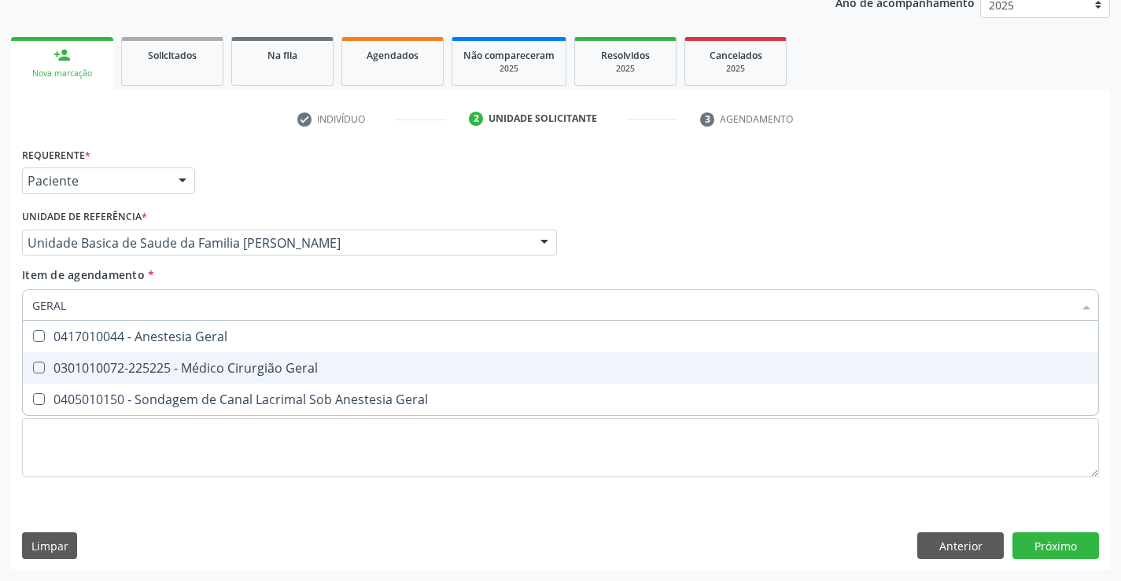
click at [177, 362] on div "0301010072-225225 - Médico Cirurgião Geral" at bounding box center [560, 368] width 1057 height 13
checkbox Geral "true"
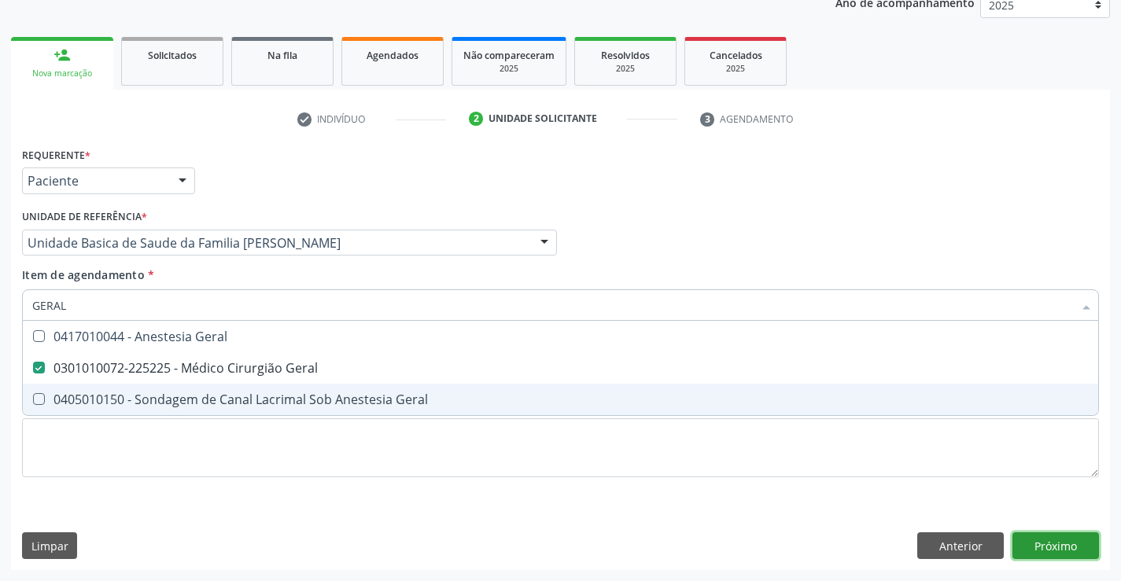
click at [1058, 537] on div "Requerente * Paciente Médico(a) Enfermeiro(a) Paciente Nenhum resultado encontr…" at bounding box center [560, 356] width 1099 height 427
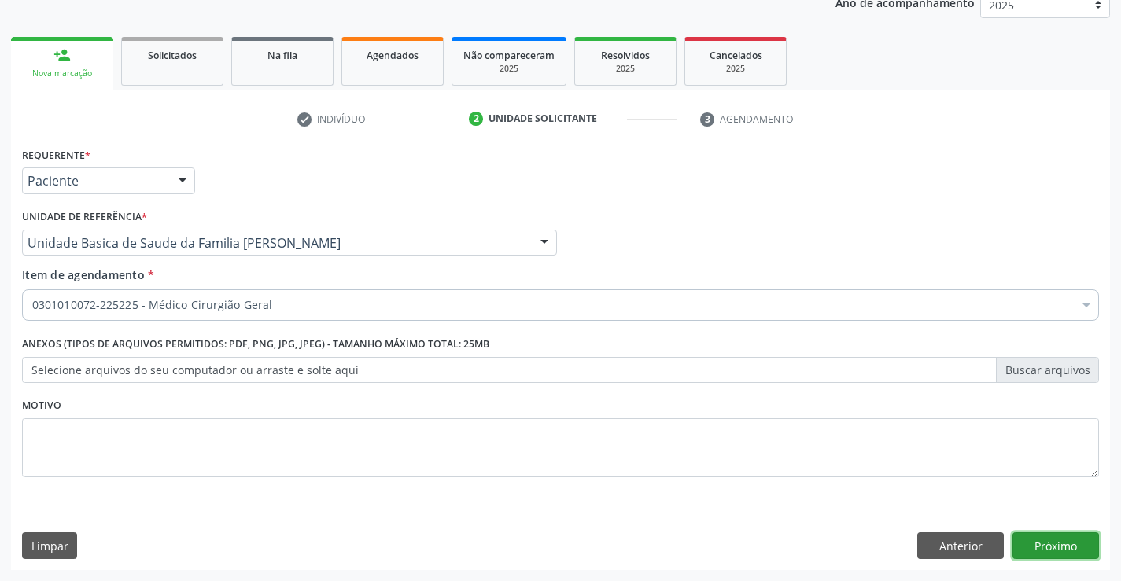
click at [1027, 547] on button "Próximo" at bounding box center [1056, 546] width 87 height 27
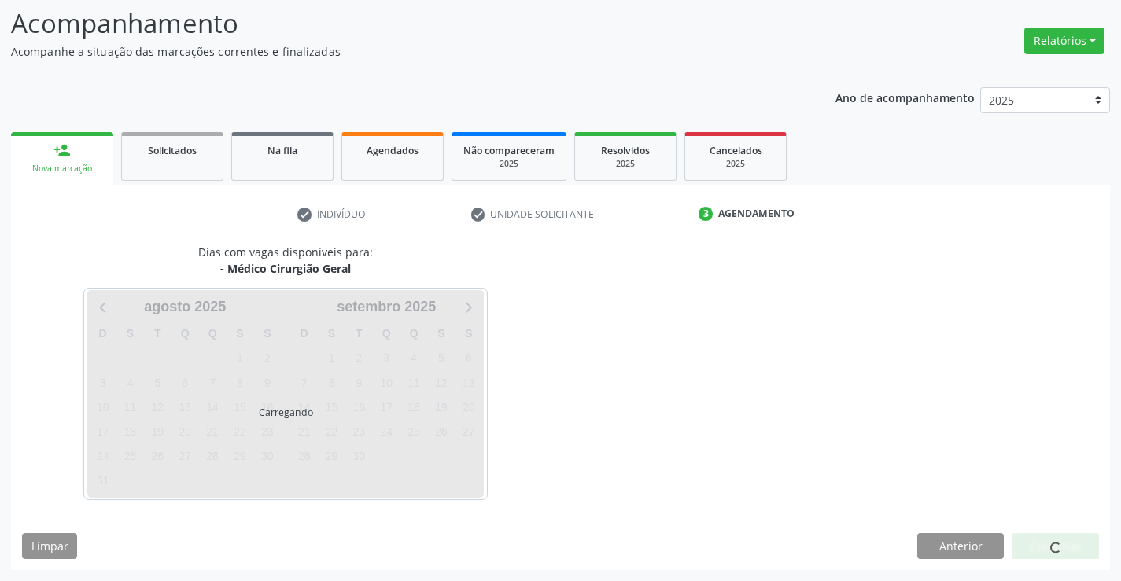
scroll to position [103, 0]
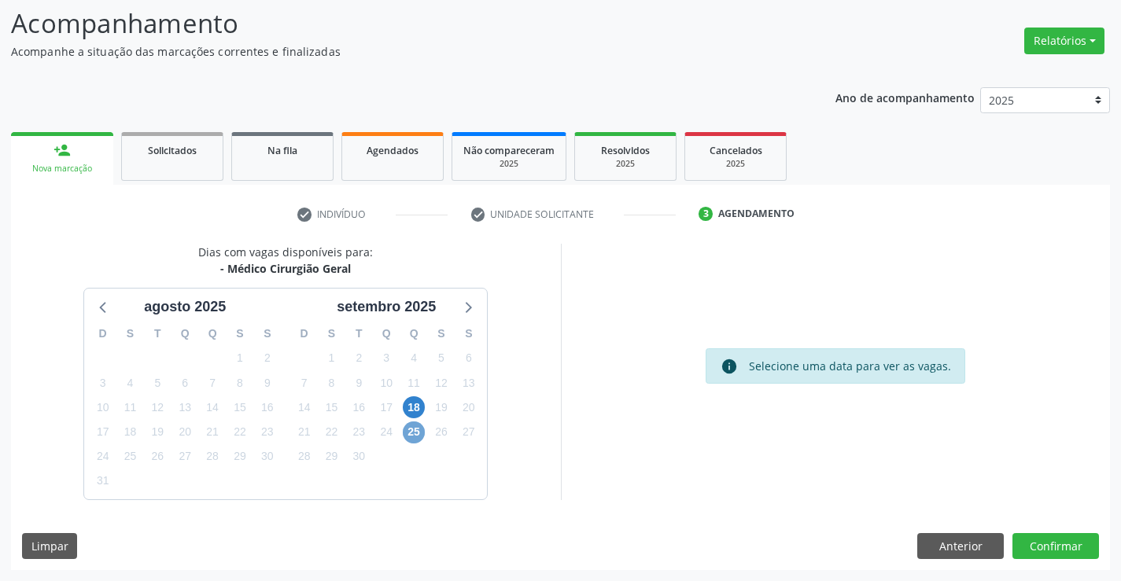
click at [413, 430] on span "25" at bounding box center [414, 433] width 22 height 22
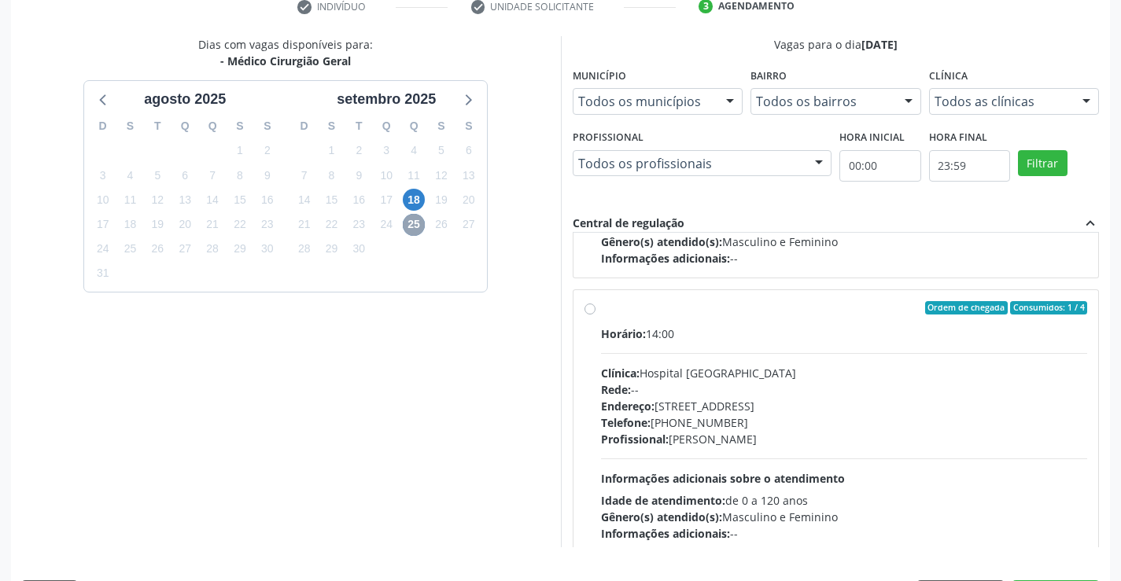
scroll to position [223, 0]
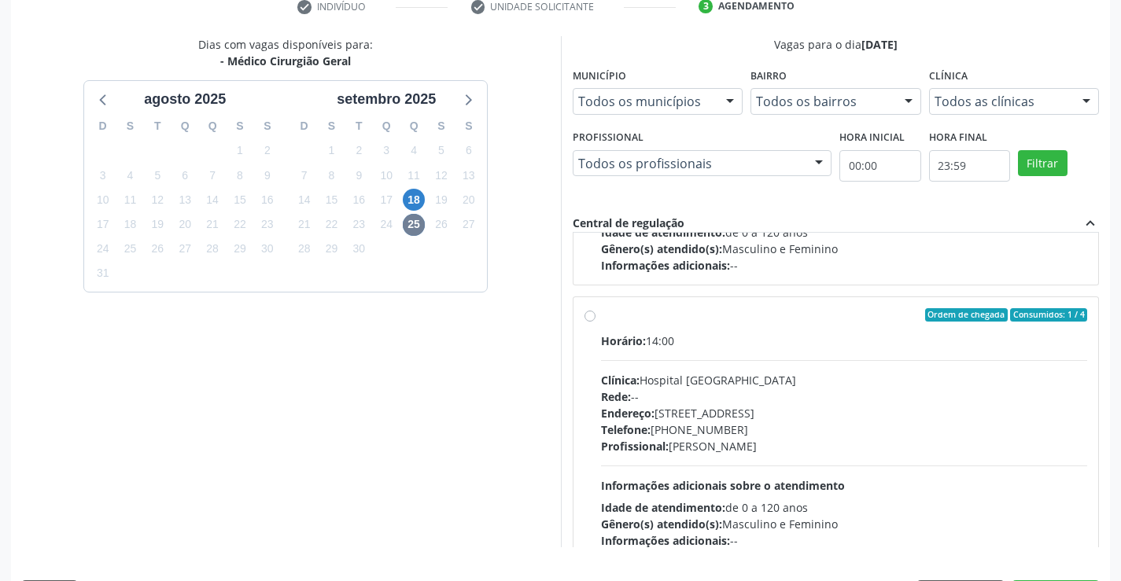
click at [601, 314] on label "Ordem de chegada Consumidos: 1 / 4 Horário: 14:00 Clínica: Hospital [GEOGRAPHIC…" at bounding box center [844, 429] width 487 height 242
click at [589, 314] on input "Ordem de chegada Consumidos: 1 / 4 Horário: 14:00 Clínica: Hospital [GEOGRAPHIC…" at bounding box center [590, 315] width 11 height 14
radio input "true"
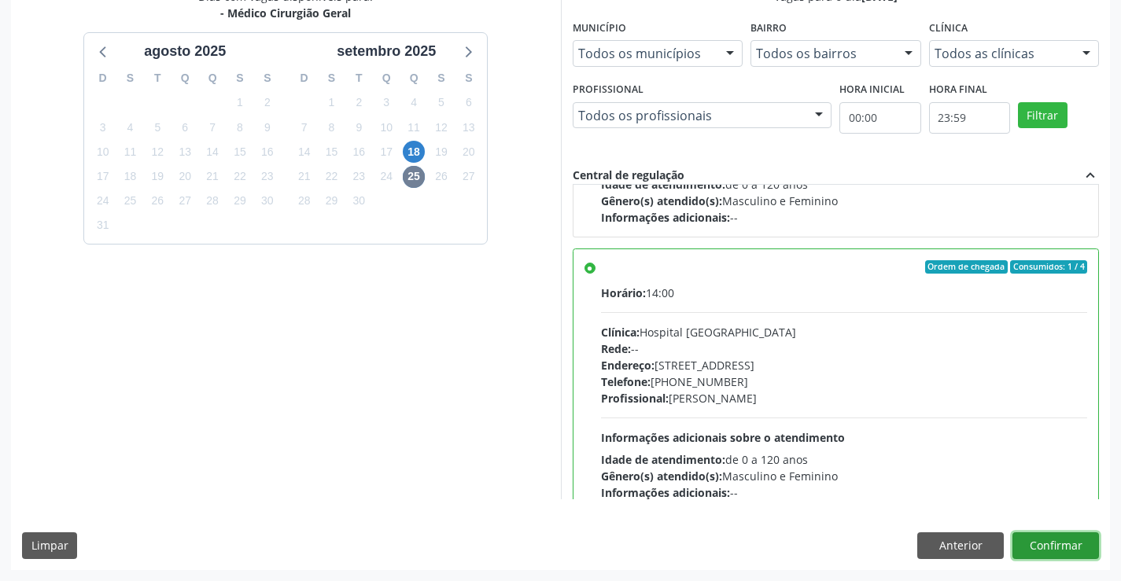
click at [1062, 546] on button "Confirmar" at bounding box center [1056, 546] width 87 height 27
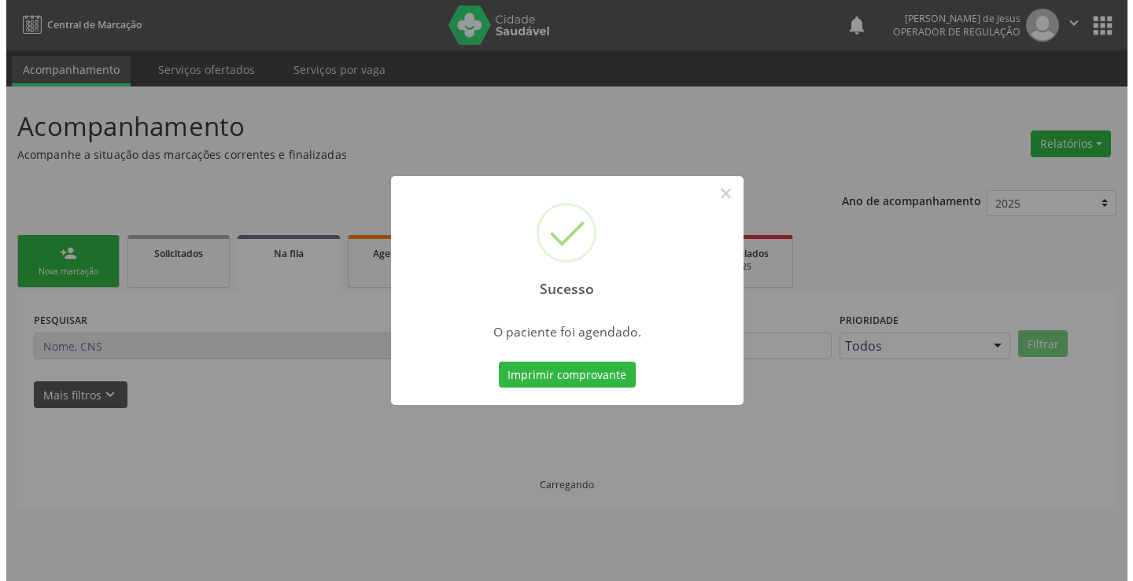
scroll to position [0, 0]
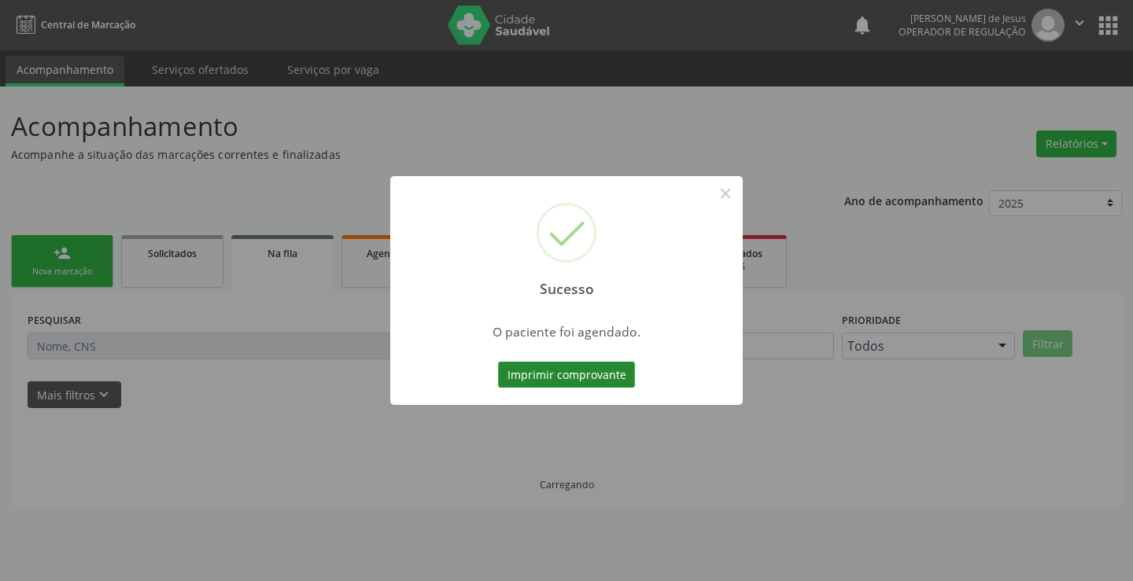
click at [599, 376] on button "Imprimir comprovante" at bounding box center [566, 375] width 137 height 27
